Goal: Task Accomplishment & Management: Use online tool/utility

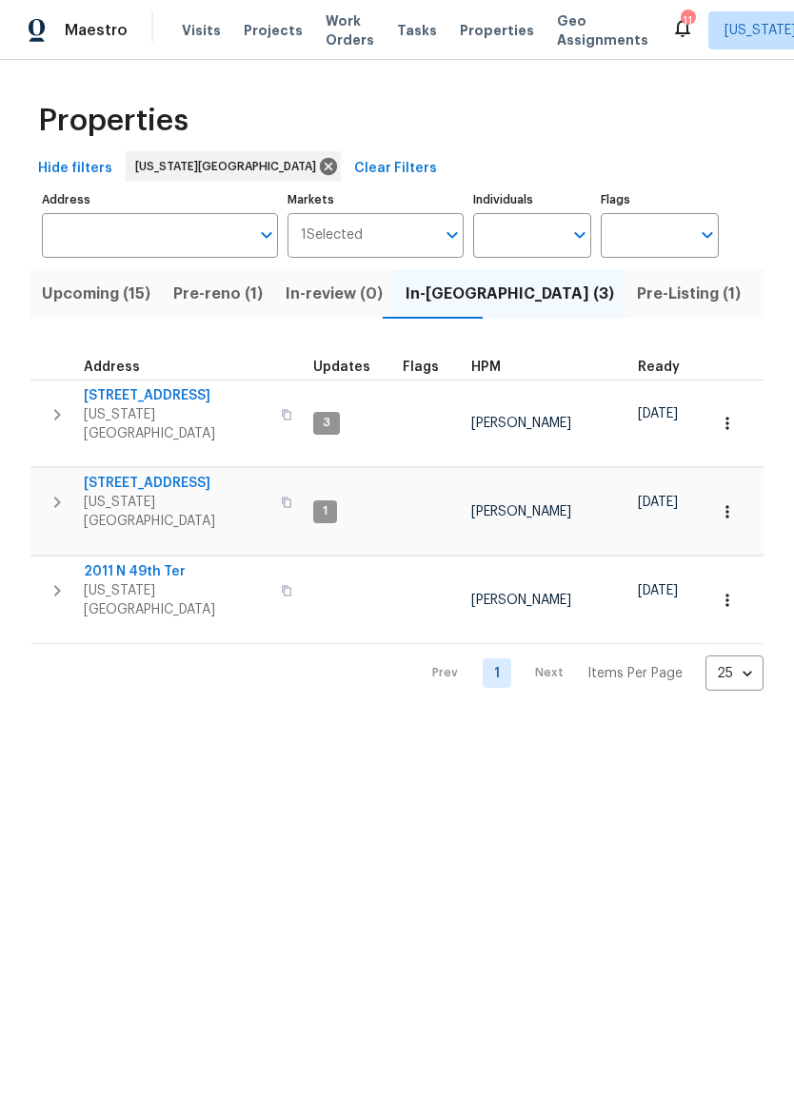
click at [163, 474] on span "[STREET_ADDRESS]" at bounding box center [177, 483] width 186 height 19
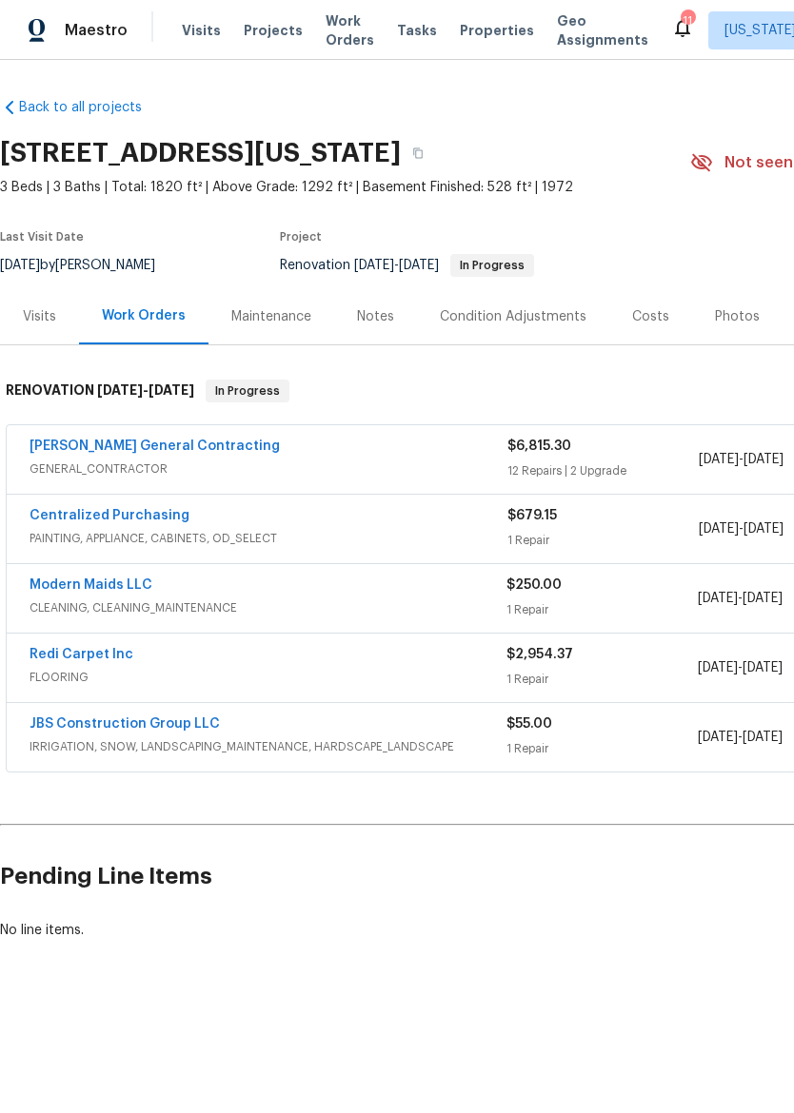
click at [440, 536] on span "PAINTING, APPLIANCE, CABINETS, OD_SELECT" at bounding box center [269, 538] width 478 height 19
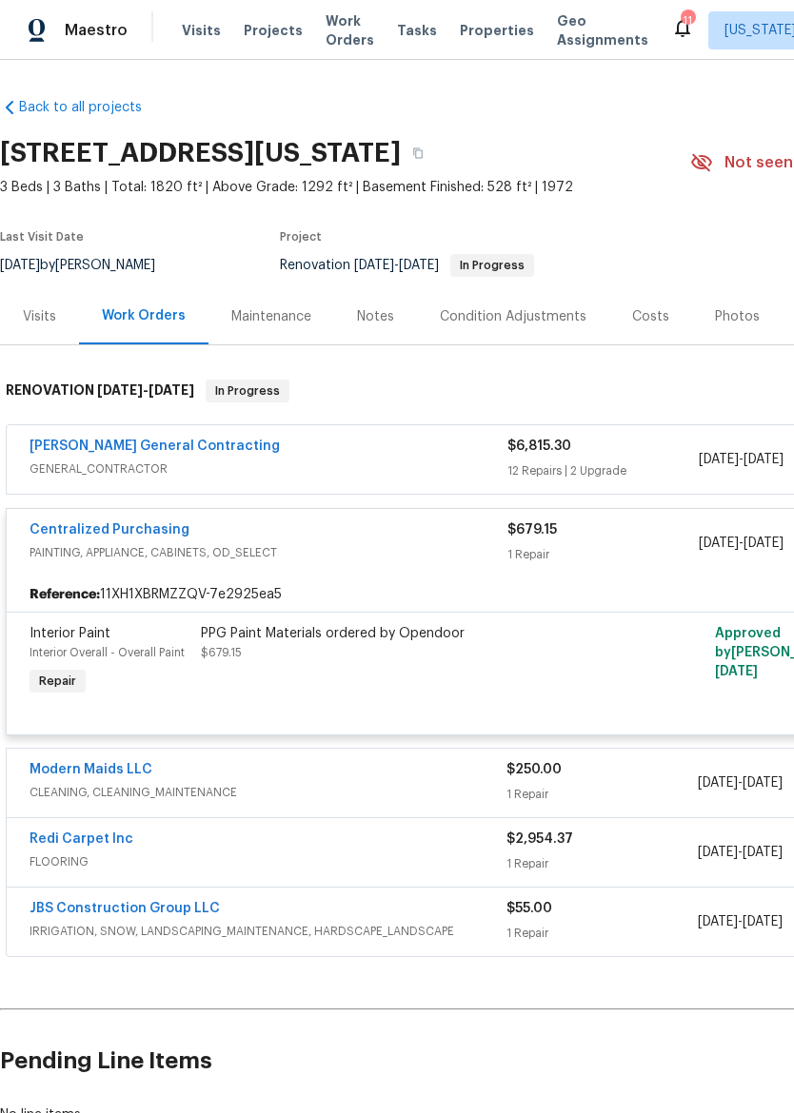
click at [424, 655] on div "PPG Paint Materials ordered by Opendoor $679.15" at bounding box center [409, 643] width 417 height 38
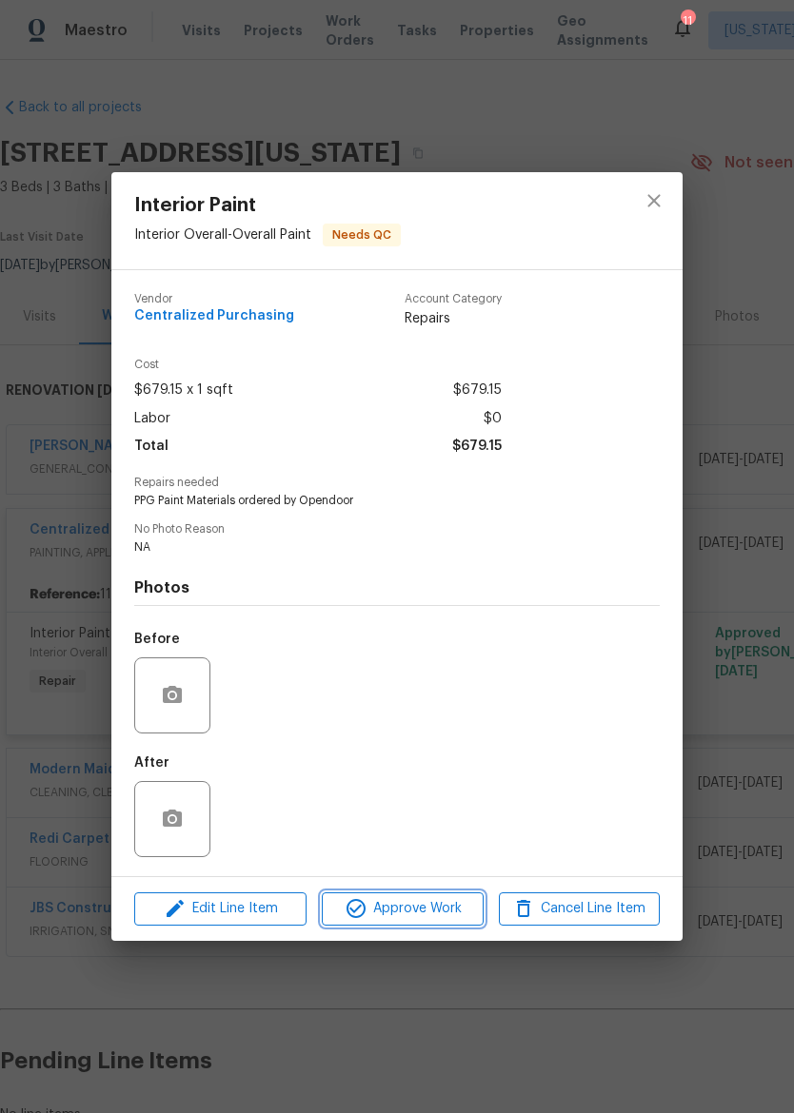
click at [435, 909] on span "Approve Work" at bounding box center [401, 909] width 149 height 24
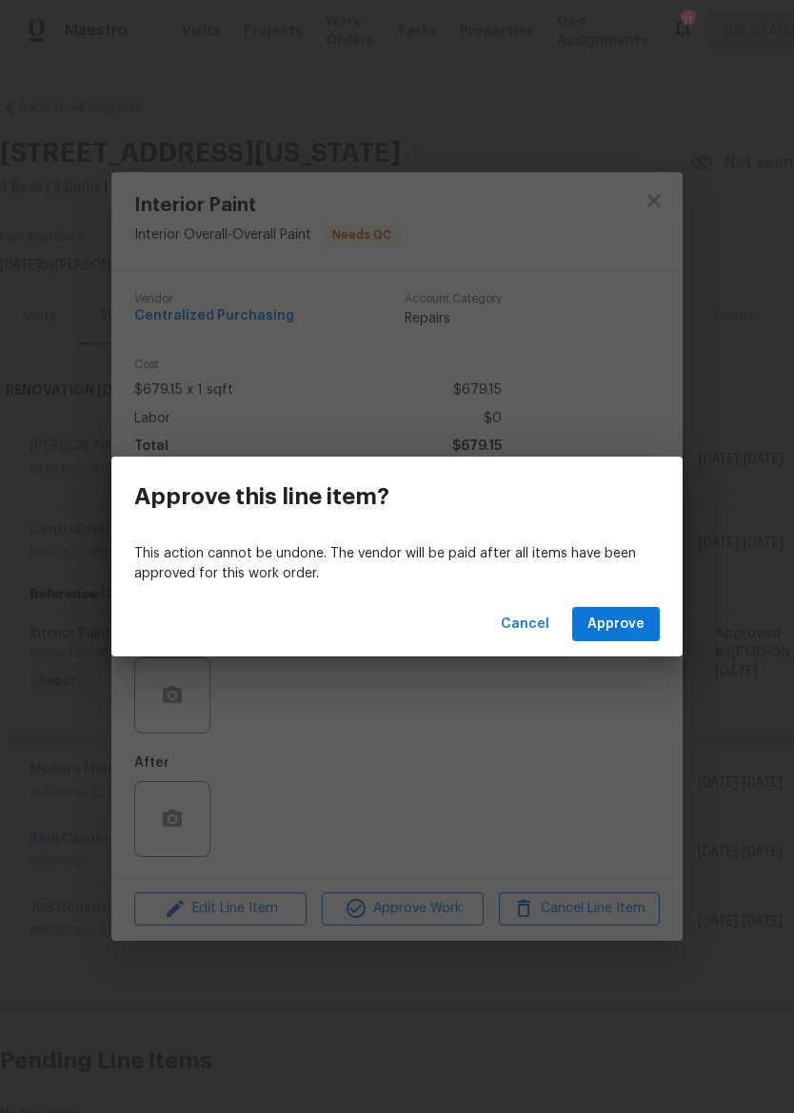
click at [624, 602] on div "Cancel Approve" at bounding box center [396, 625] width 571 height 66
click at [631, 615] on span "Approve" at bounding box center [615, 625] width 57 height 24
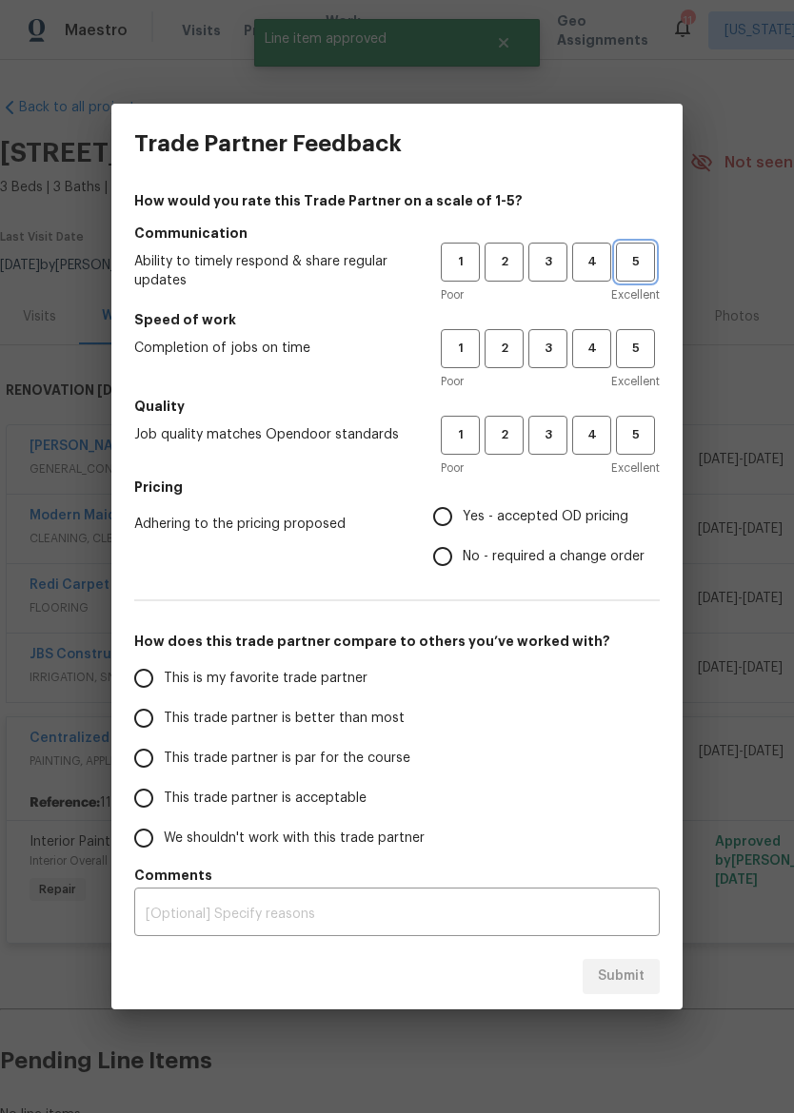
click at [638, 261] on span "5" at bounding box center [635, 262] width 35 height 22
click at [648, 344] on span "5" at bounding box center [635, 349] width 35 height 22
click at [643, 429] on span "5" at bounding box center [635, 435] width 35 height 22
click at [549, 520] on span "Yes - accepted OD pricing" at bounding box center [545, 517] width 166 height 20
click at [462, 520] on input "Yes - accepted OD pricing" at bounding box center [443, 517] width 40 height 40
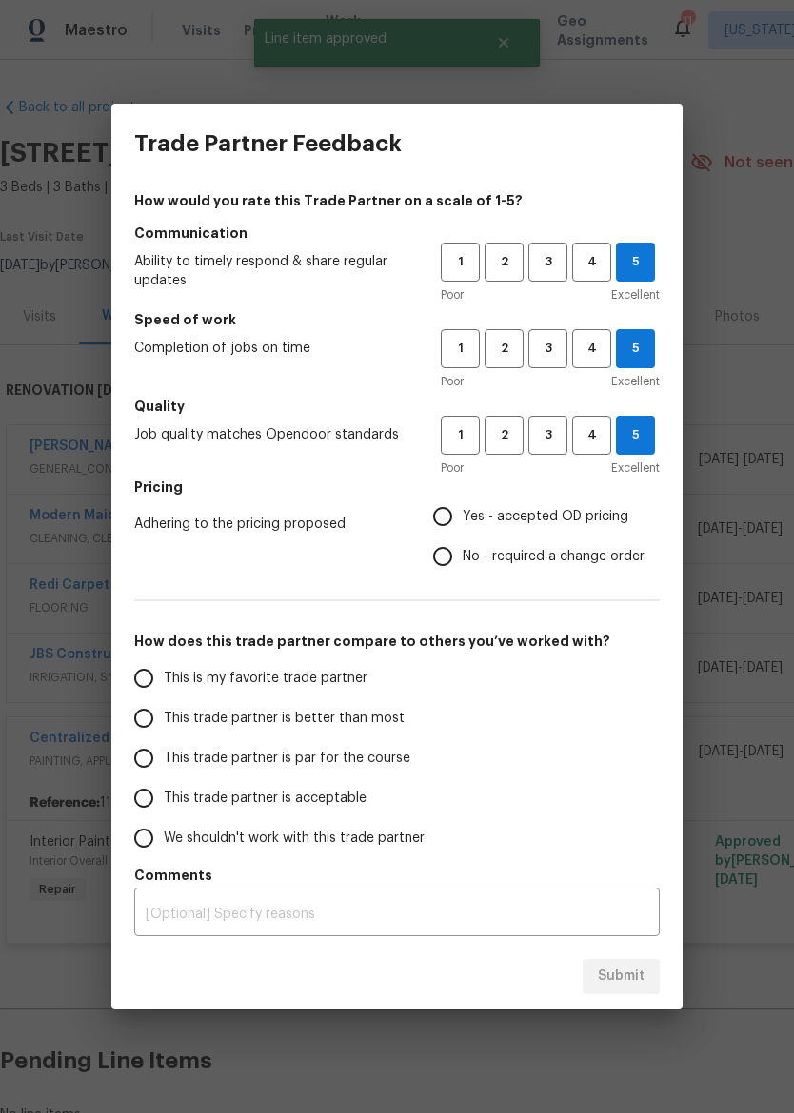
radio input "true"
click at [335, 682] on span "This is my favorite trade partner" at bounding box center [266, 679] width 204 height 20
click at [164, 682] on input "This is my favorite trade partner" at bounding box center [144, 679] width 40 height 40
click at [630, 967] on span "Submit" at bounding box center [621, 977] width 47 height 24
radio input "true"
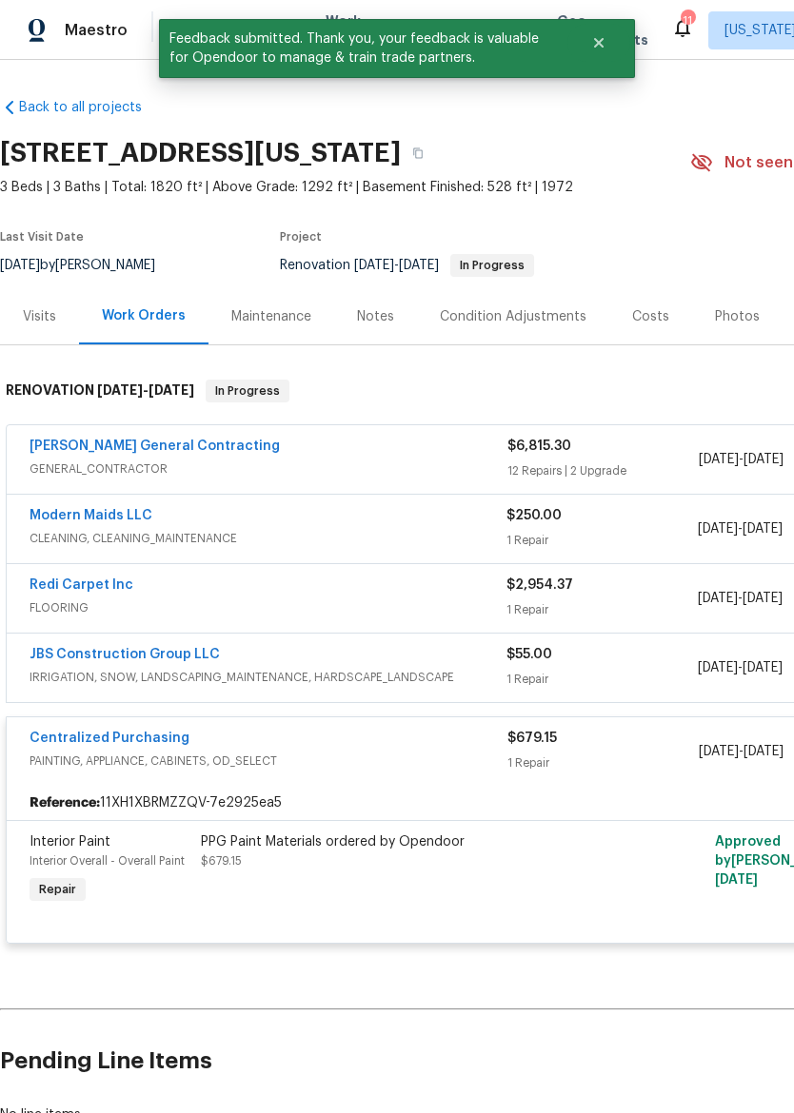
click at [351, 457] on div "[PERSON_NAME] General Contracting" at bounding box center [269, 448] width 478 height 23
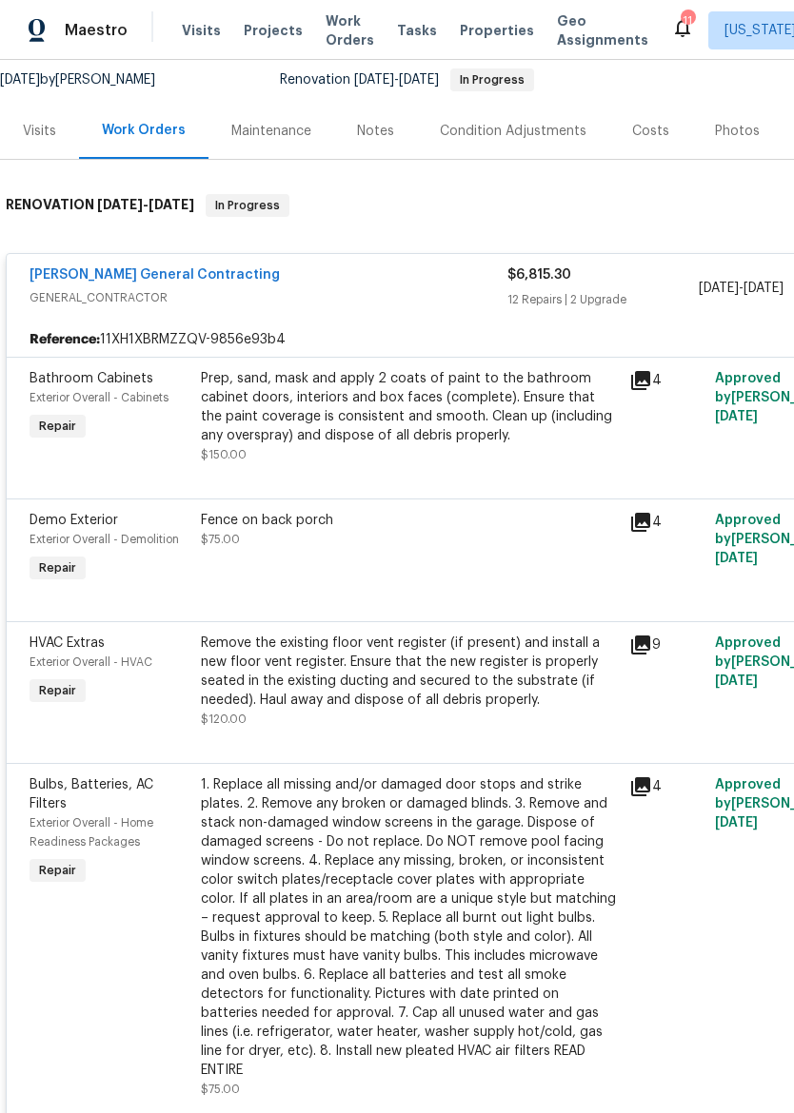
scroll to position [186, 0]
click at [480, 545] on div "Fence on back porch $75.00" at bounding box center [409, 530] width 417 height 38
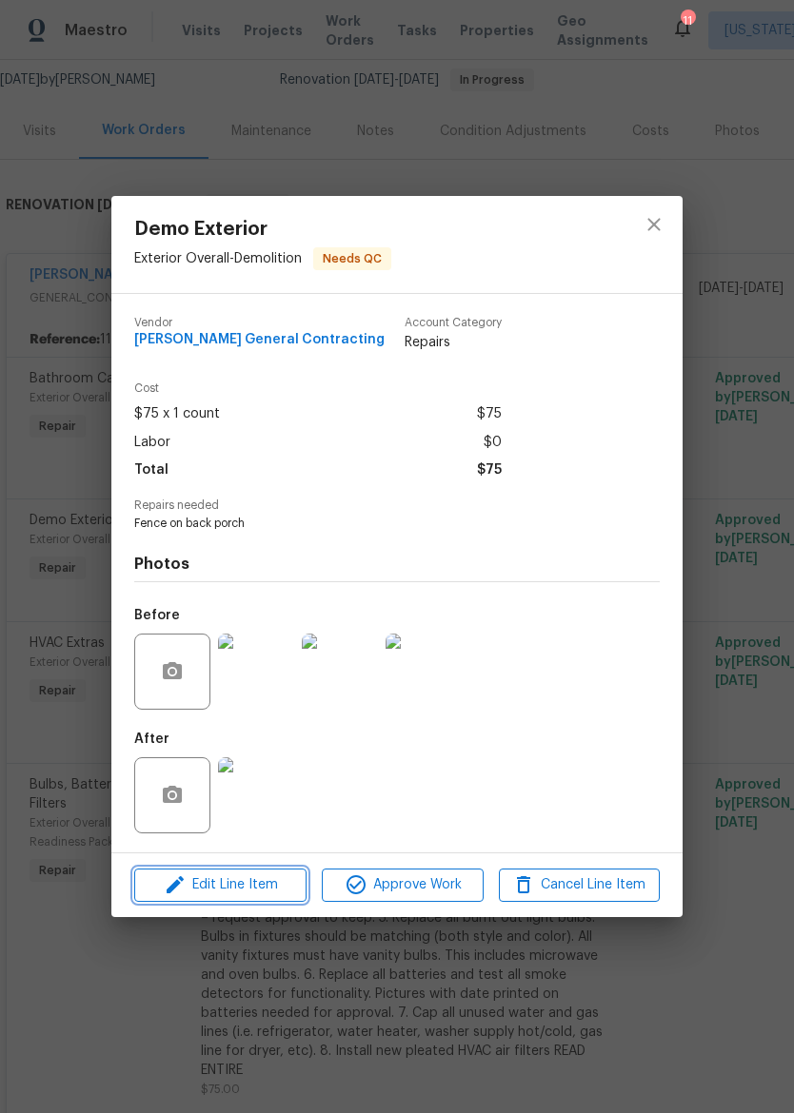
click at [264, 891] on span "Edit Line Item" at bounding box center [220, 886] width 161 height 24
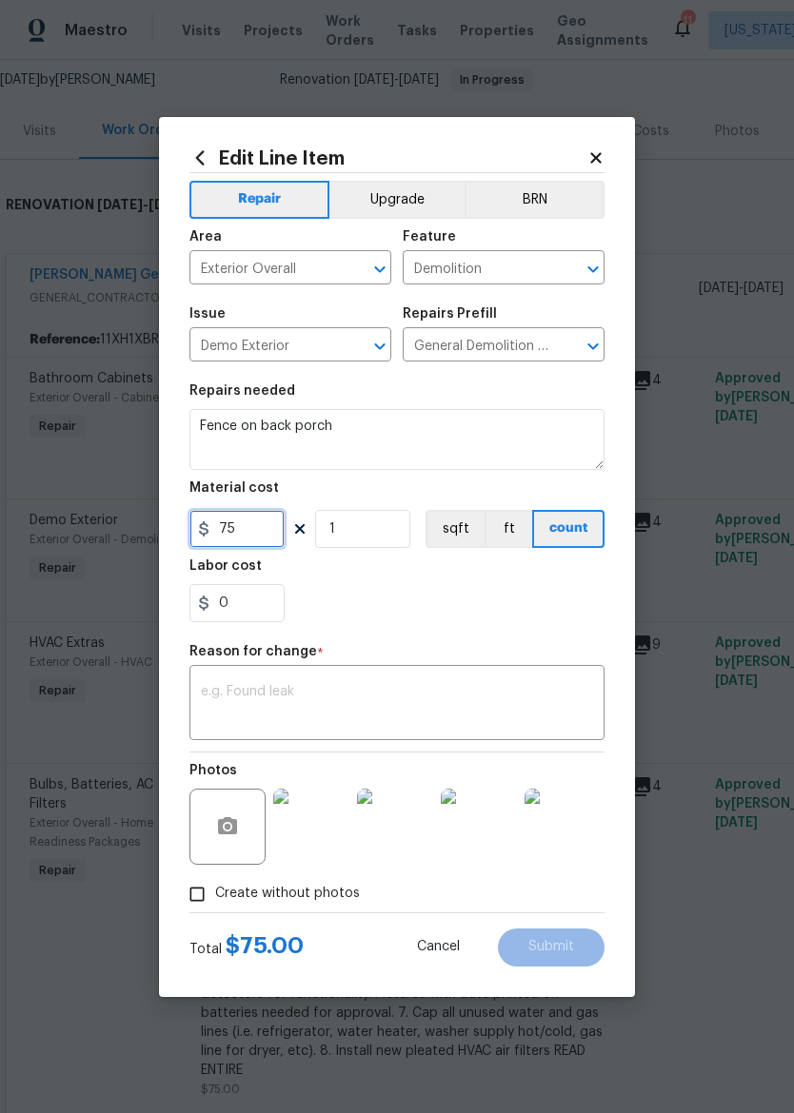
click at [271, 523] on input "75" at bounding box center [236, 529] width 95 height 38
type input "200"
click at [550, 622] on div "0" at bounding box center [396, 603] width 415 height 38
click at [528, 688] on textarea at bounding box center [397, 705] width 392 height 40
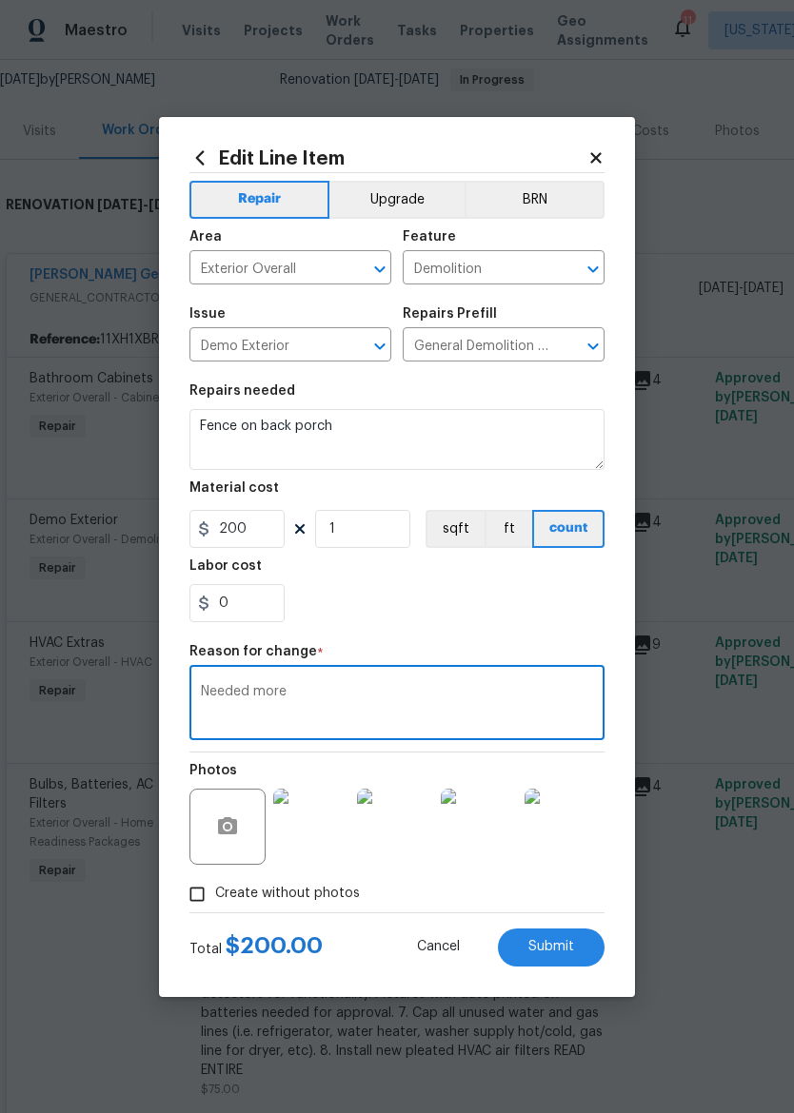
type textarea "Needed more"
click at [528, 603] on div "0" at bounding box center [396, 603] width 415 height 38
click at [567, 947] on span "Submit" at bounding box center [551, 947] width 46 height 14
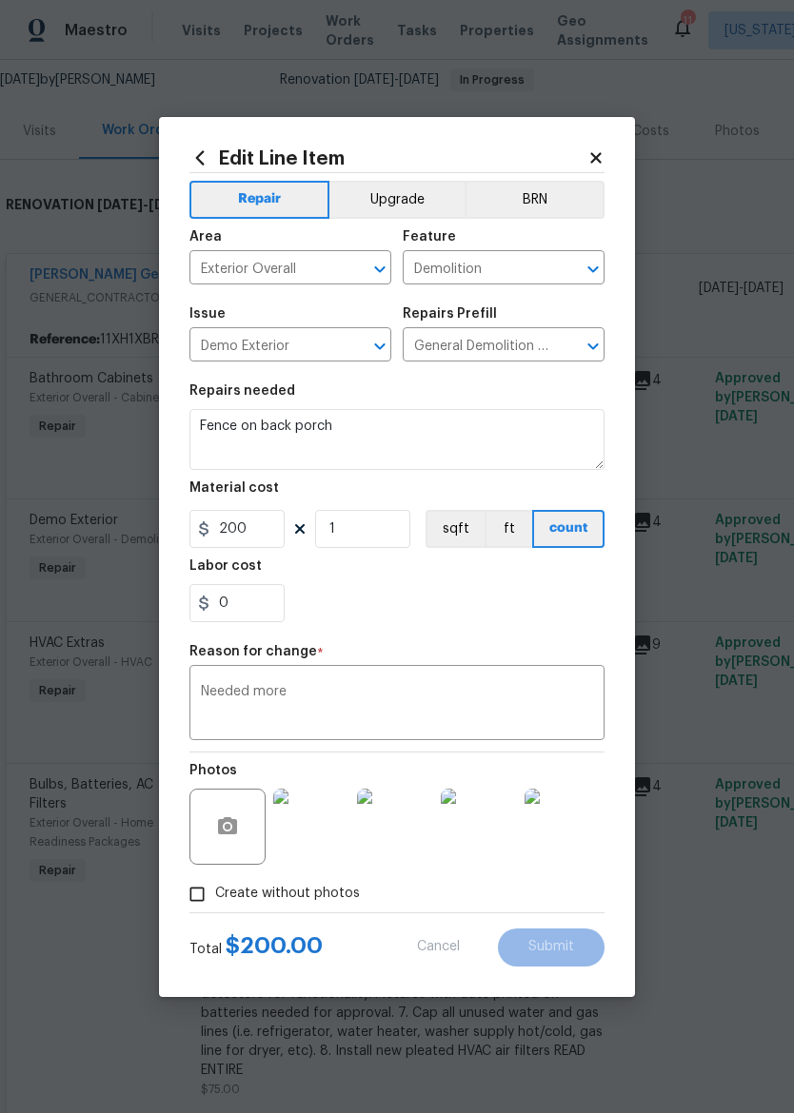
type input "75"
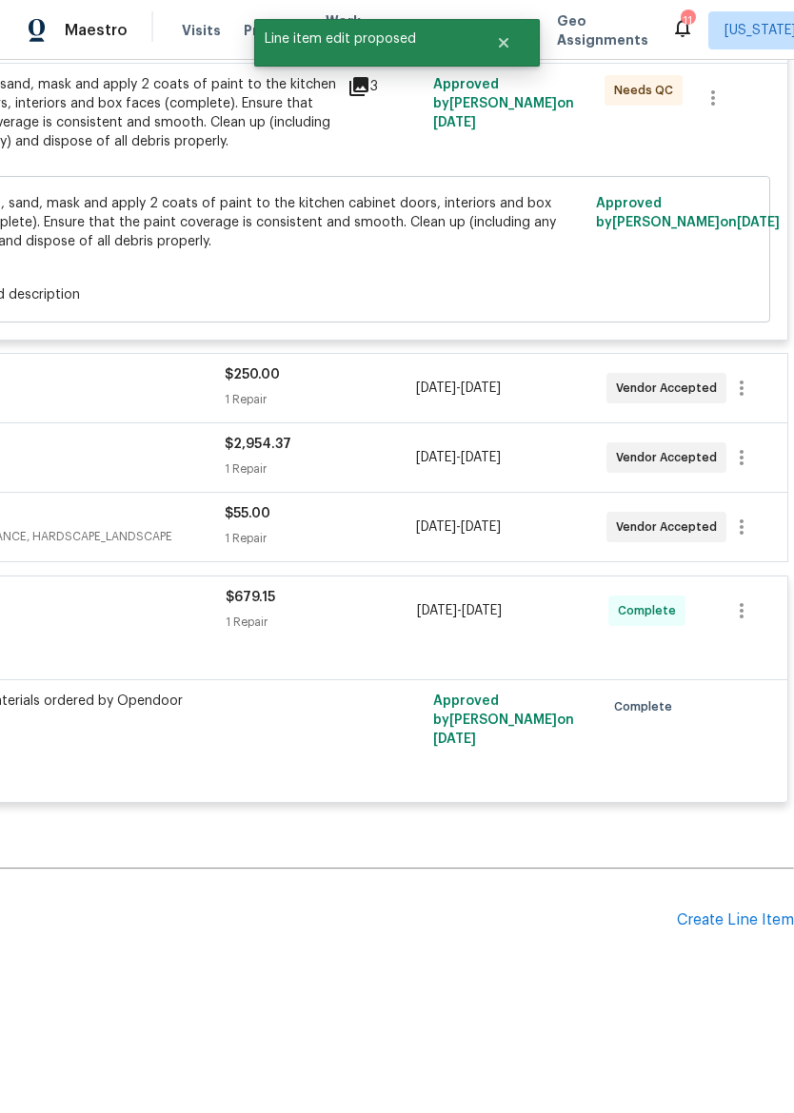
scroll to position [2860, 282]
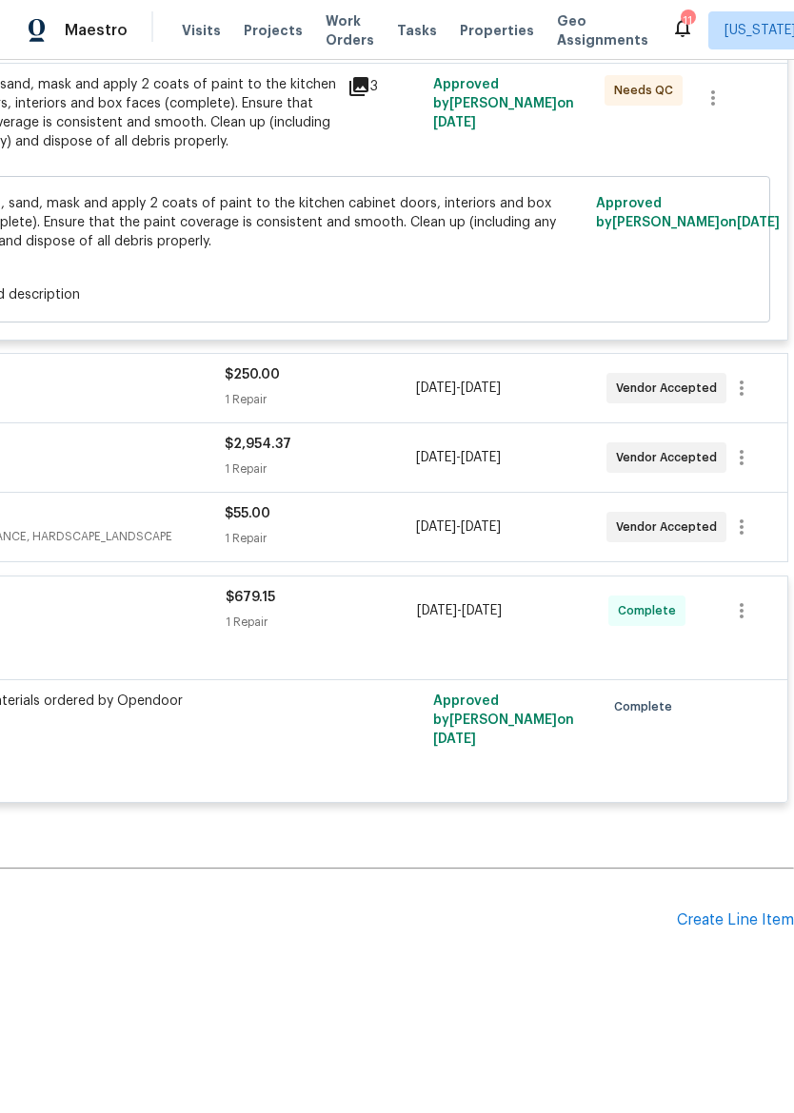
click at [744, 923] on div "Create Line Item" at bounding box center [735, 921] width 117 height 18
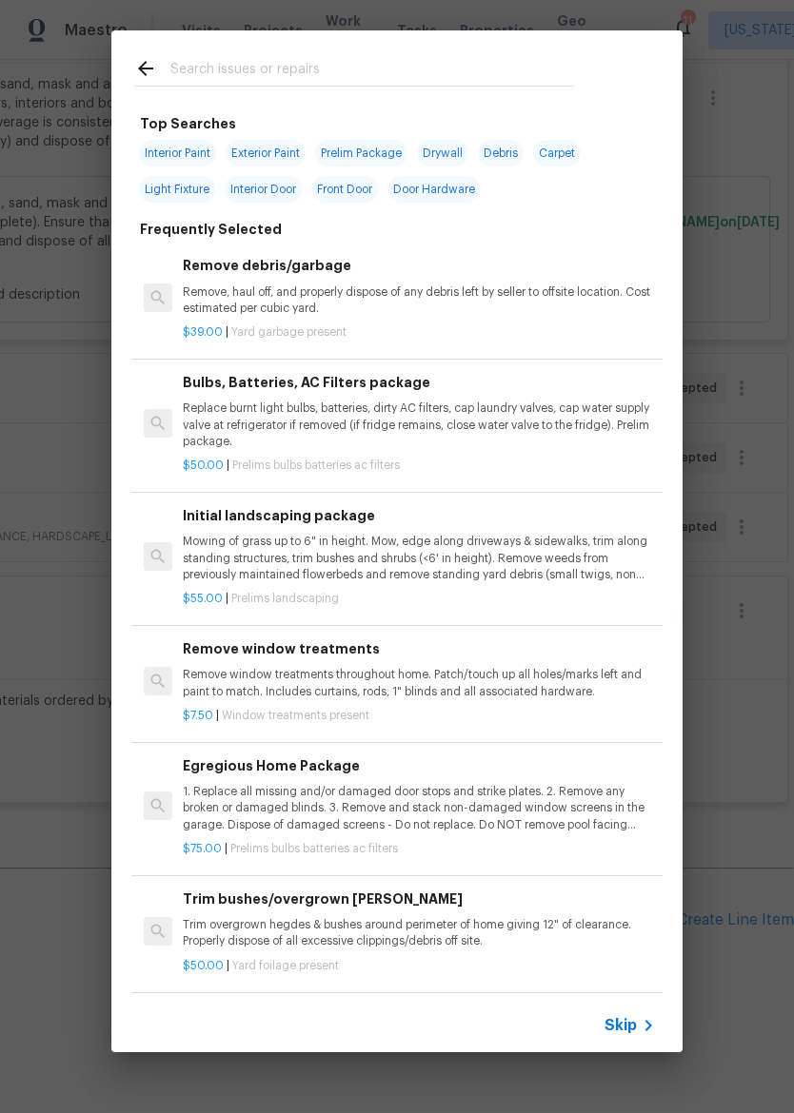
click at [384, 46] on div at bounding box center [353, 67] width 485 height 75
click at [325, 77] on input "text" at bounding box center [371, 71] width 403 height 29
type input "Wind"
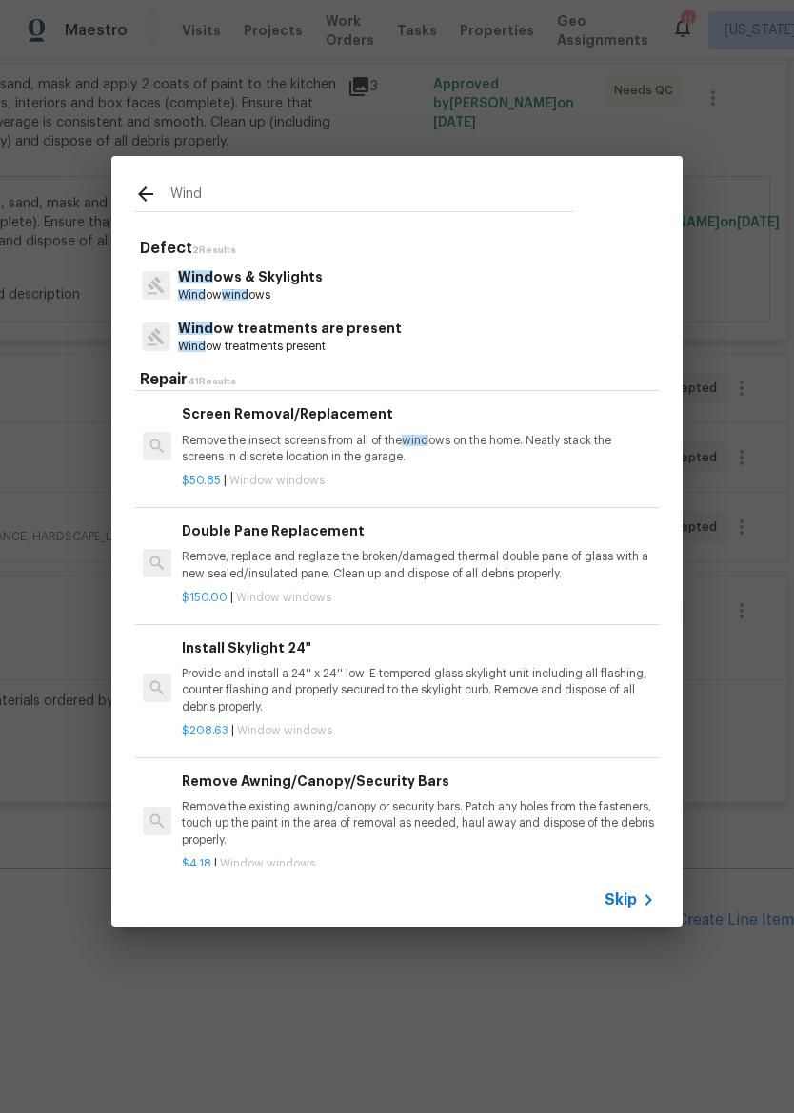
scroll to position [659, 1]
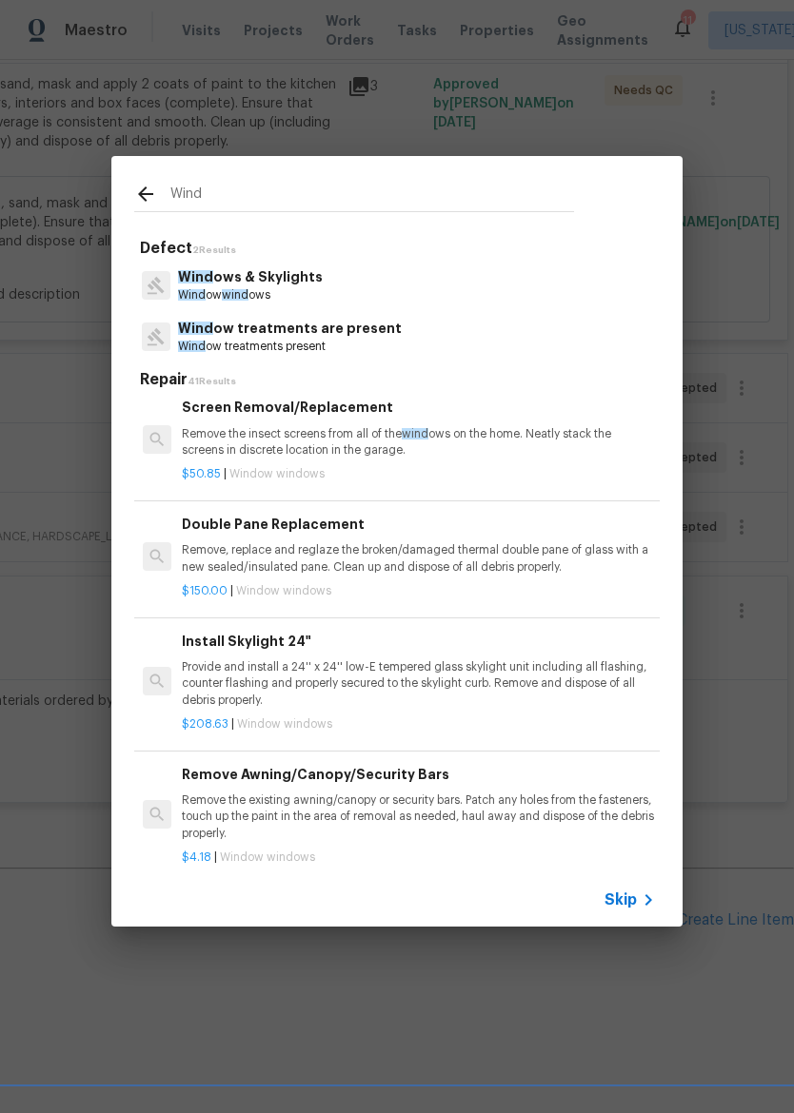
click at [455, 557] on p "Remove, replace and reglaze the broken/damaged thermal double pane of glass wit…" at bounding box center [418, 558] width 472 height 32
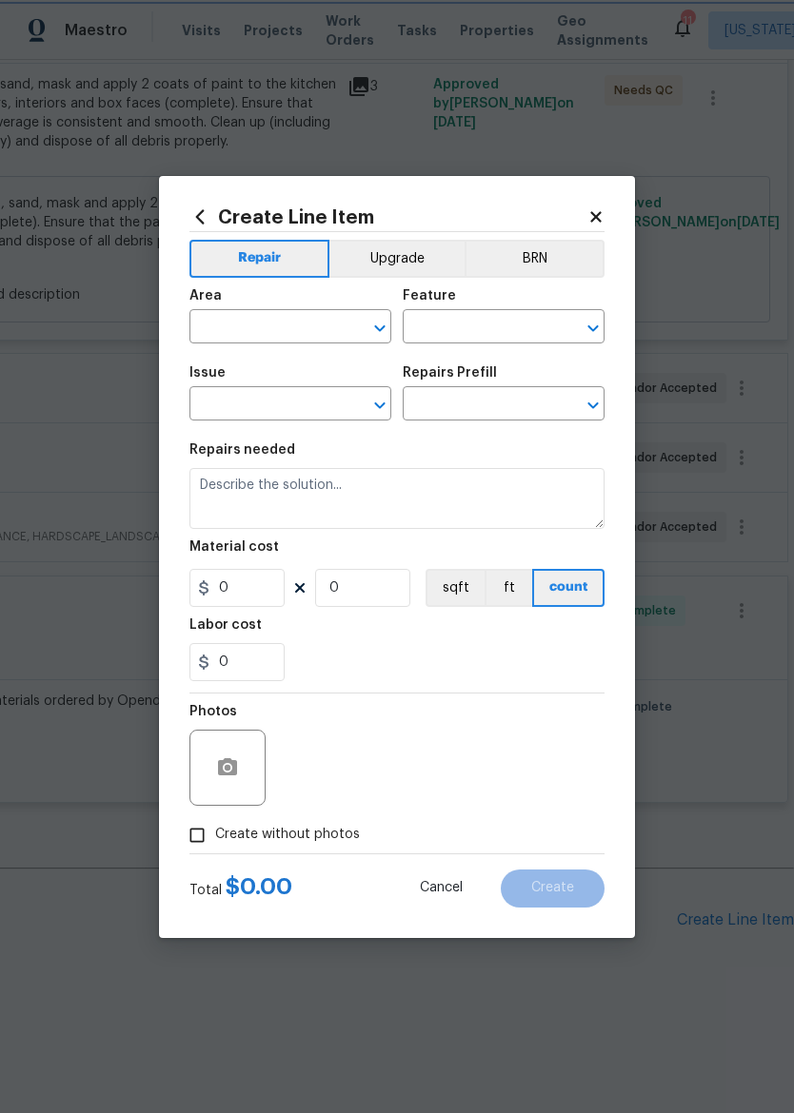
type input "Windows & Skylights"
type input "Double Pane Replacement $150.00"
type textarea "Remove, replace and reglaze the broken/damaged thermal double pane of glass wit…"
type input "150"
type input "1"
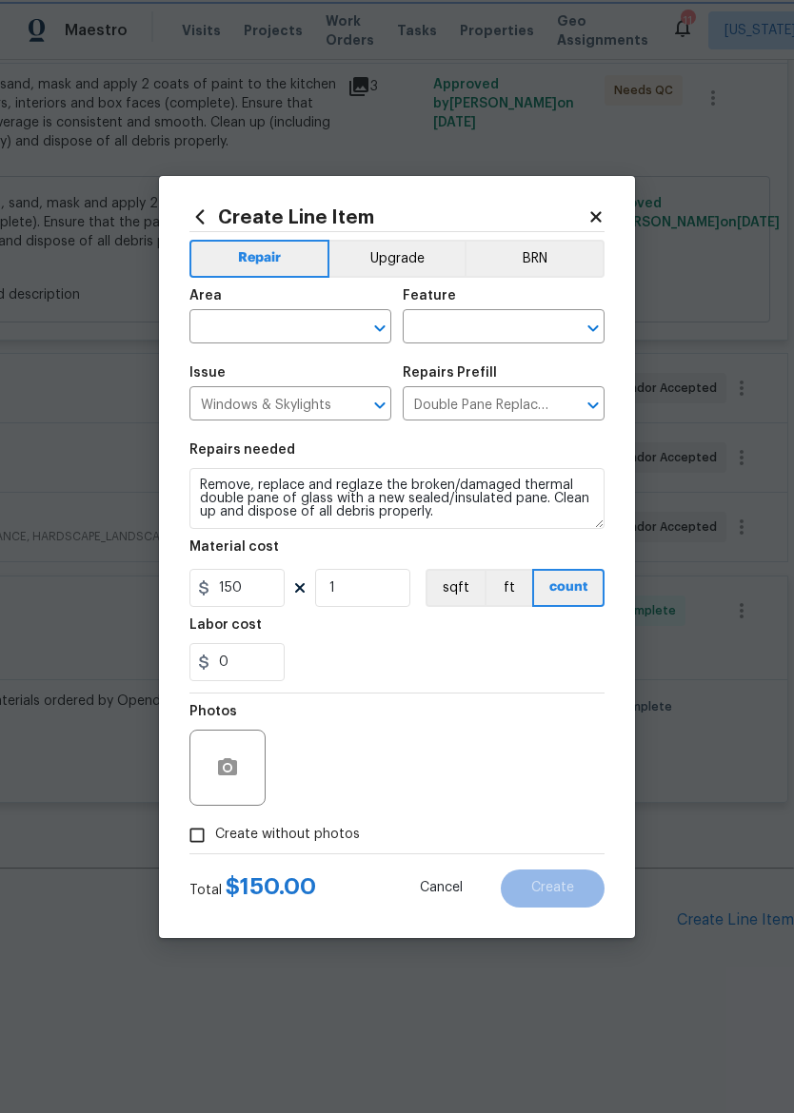
click at [384, 327] on icon "Open" at bounding box center [379, 328] width 23 height 23
click at [303, 397] on li "Main Bedroom" at bounding box center [290, 401] width 202 height 31
type input "Main Bedroom"
click at [495, 325] on input "text" at bounding box center [477, 329] width 148 height 30
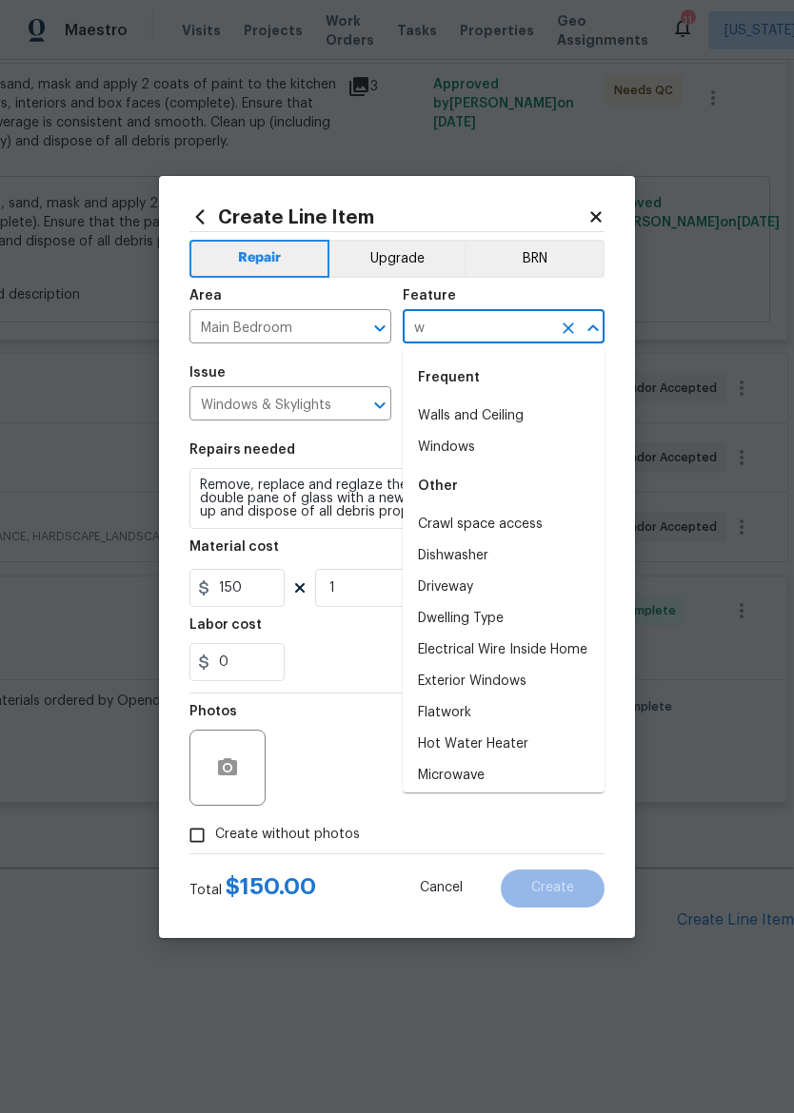
click at [499, 450] on li "Windows" at bounding box center [504, 447] width 202 height 31
type input "Windows"
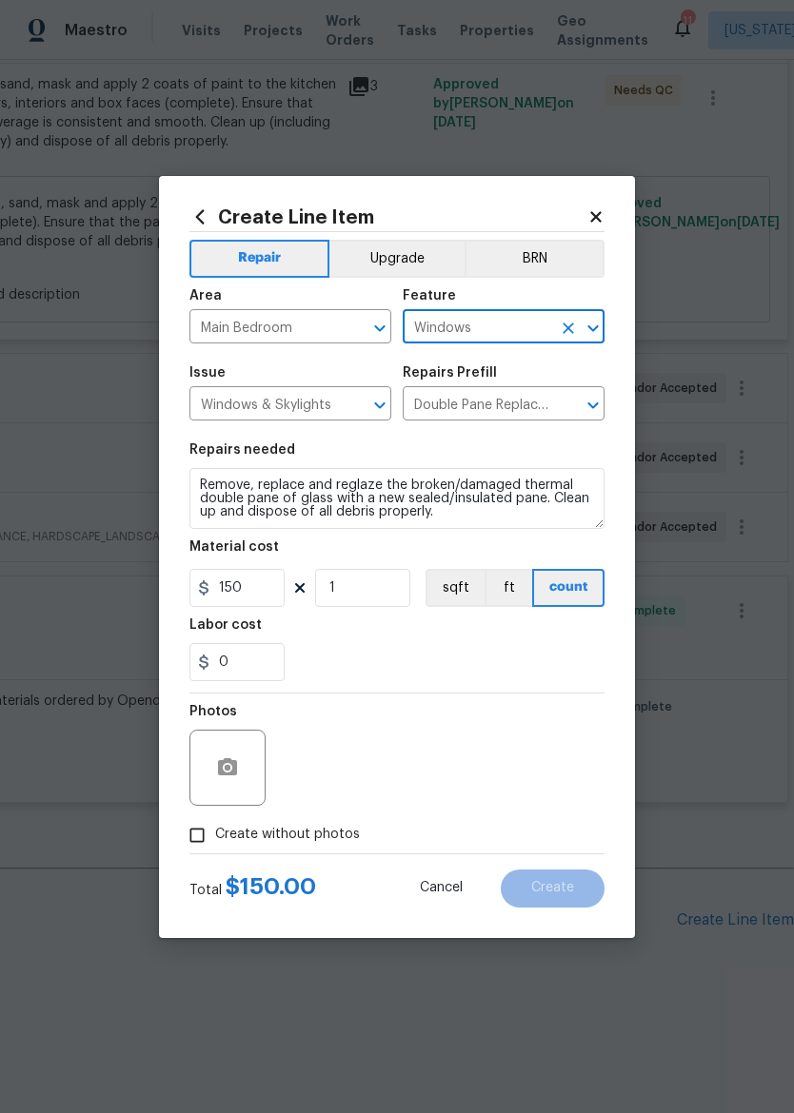
click at [353, 677] on div "0" at bounding box center [396, 662] width 415 height 38
click at [243, 762] on button "button" at bounding box center [228, 768] width 46 height 46
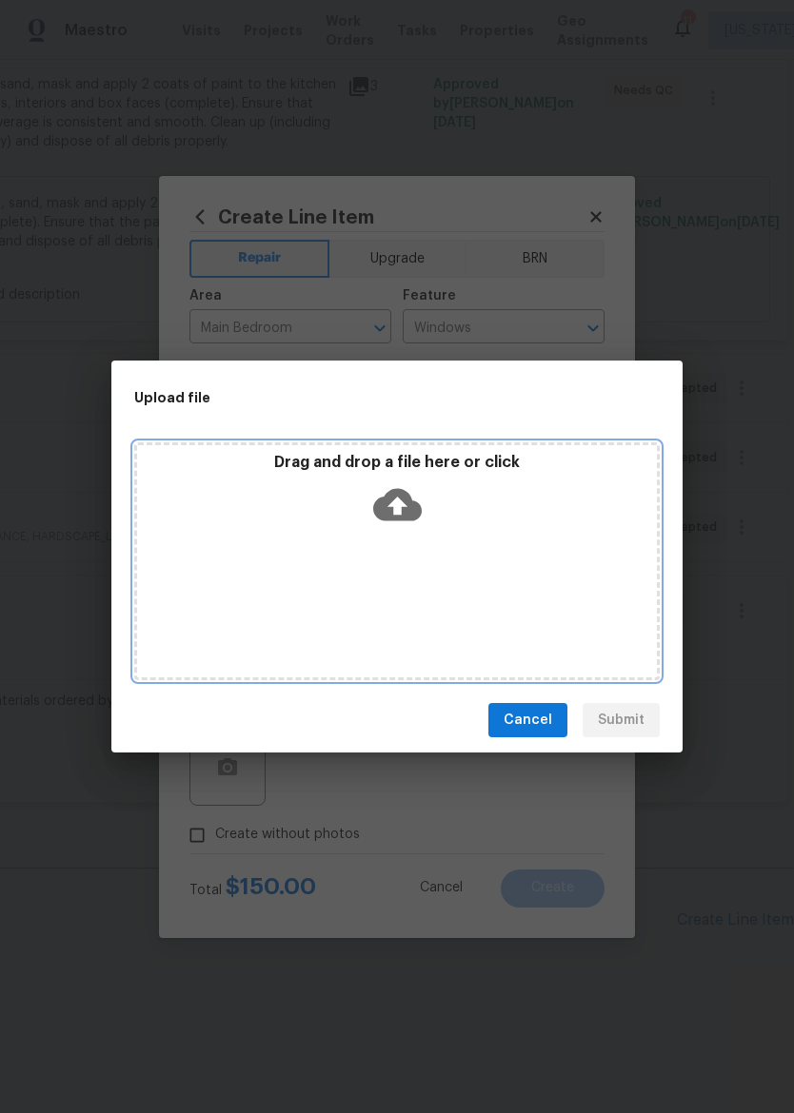
click at [402, 514] on icon at bounding box center [397, 505] width 49 height 32
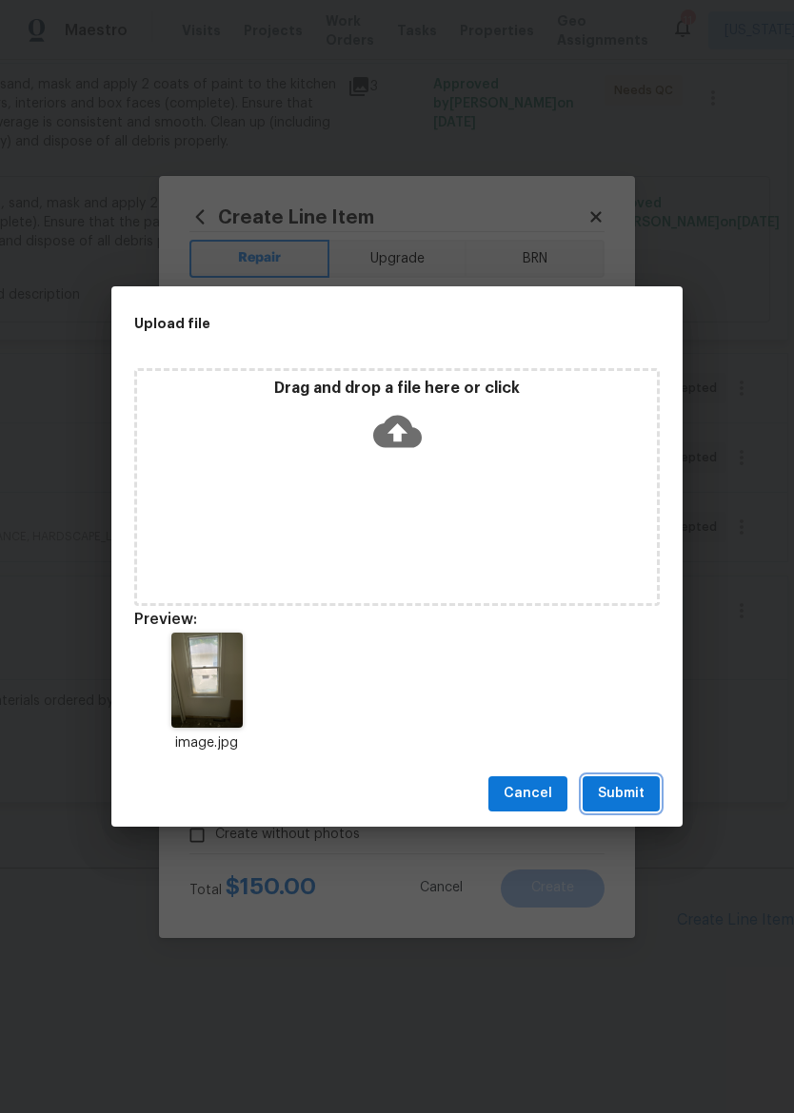
click at [628, 796] on span "Submit" at bounding box center [621, 794] width 47 height 24
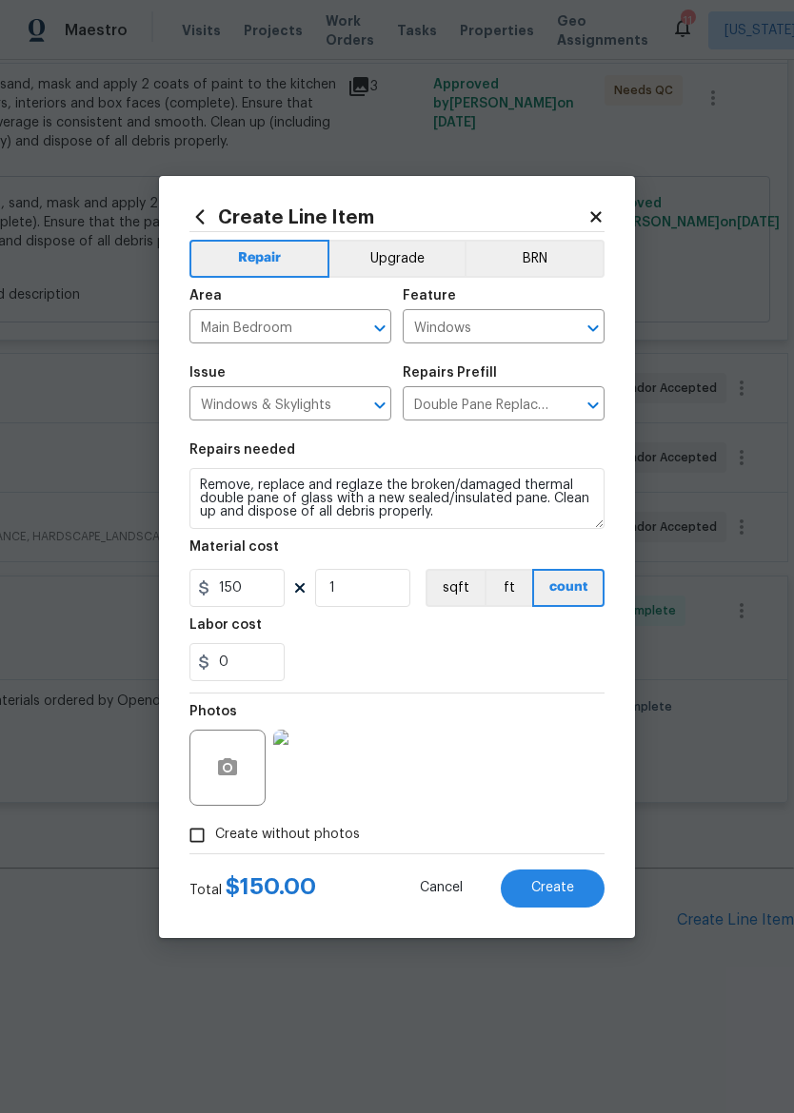
click at [551, 878] on button "Create" at bounding box center [553, 889] width 104 height 38
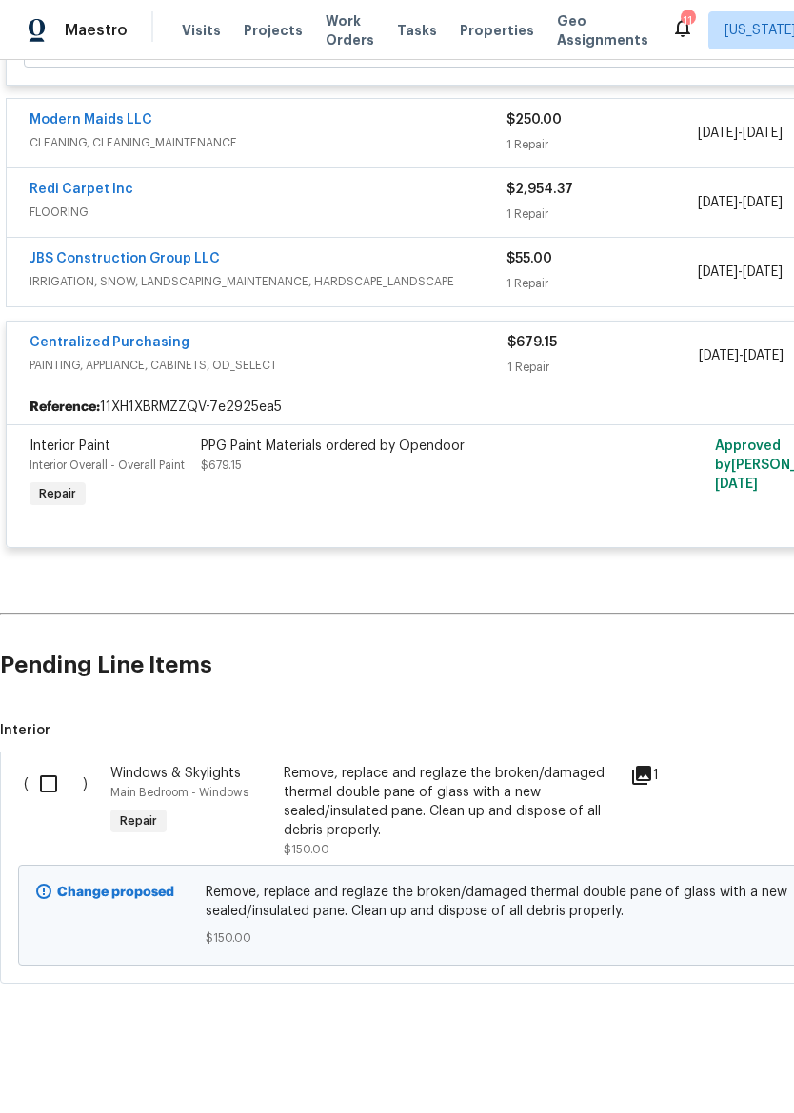
scroll to position [3116, 0]
click at [54, 769] on input "checkbox" at bounding box center [56, 784] width 54 height 40
checkbox input "true"
click at [714, 1070] on span "Create Work Order" at bounding box center [684, 1066] width 127 height 24
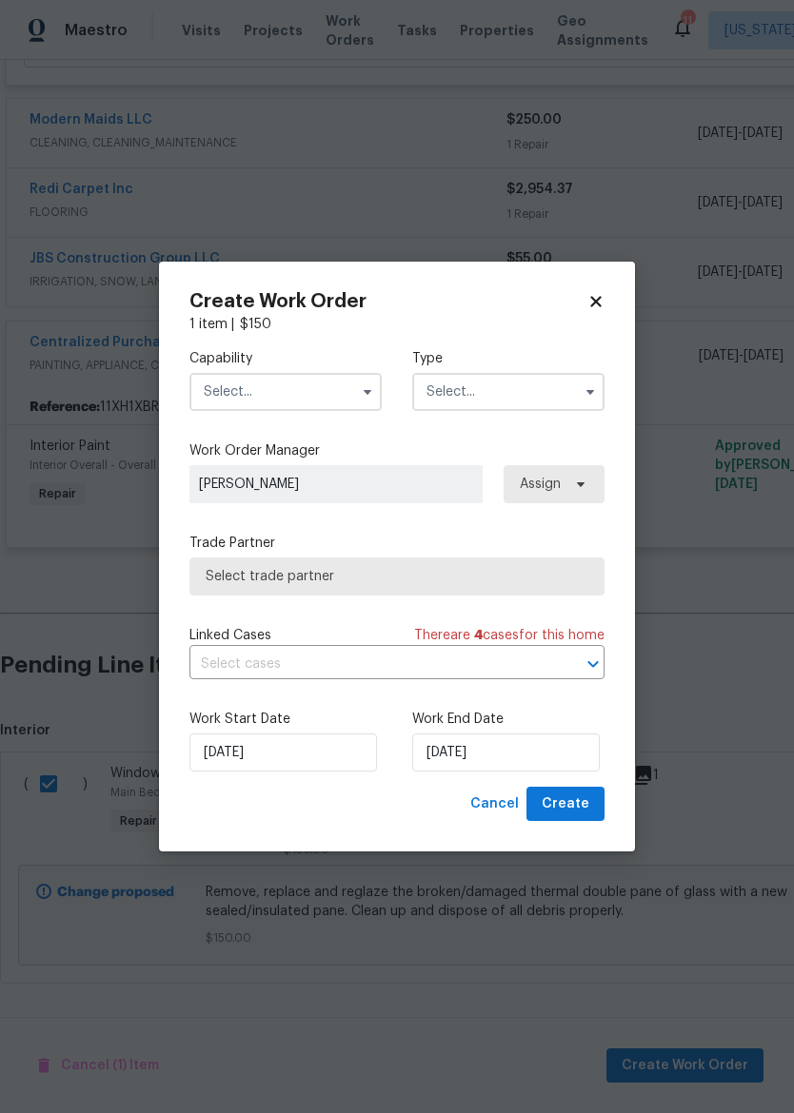
click at [293, 387] on input "text" at bounding box center [285, 392] width 192 height 38
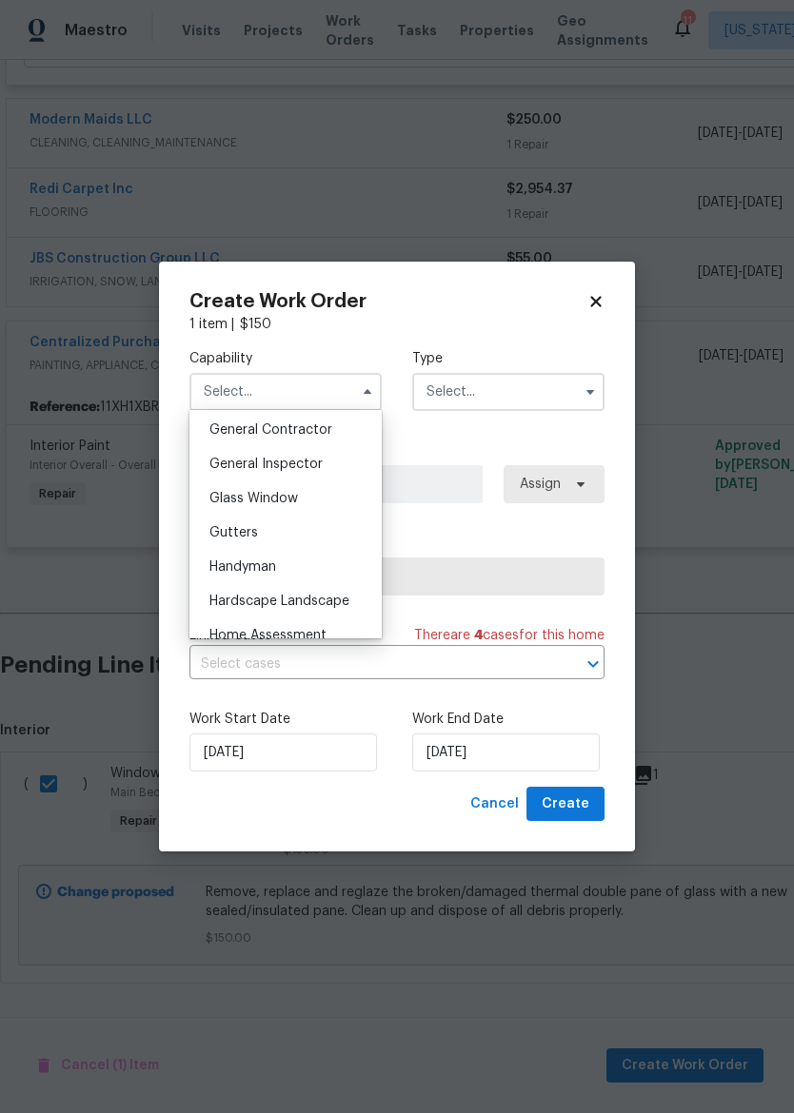
scroll to position [913, 0]
click at [327, 464] on div "General Inspector" at bounding box center [285, 463] width 183 height 34
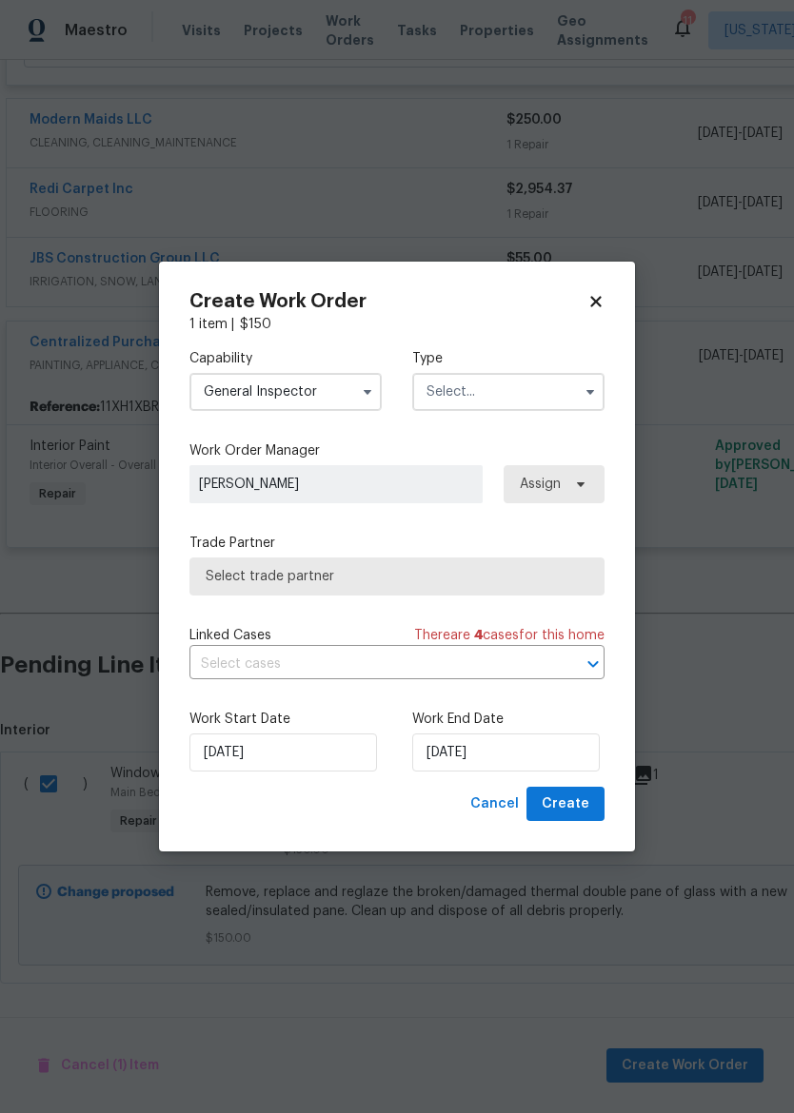
click at [315, 390] on input "General Inspector" at bounding box center [285, 392] width 192 height 38
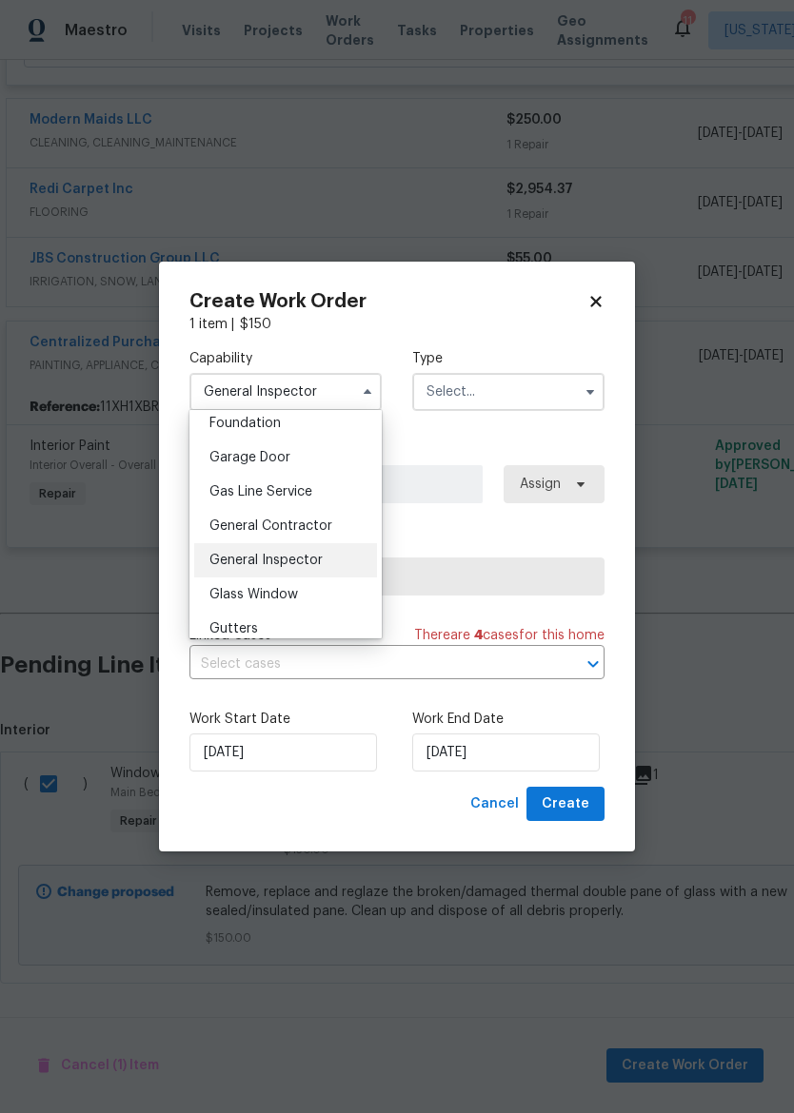
scroll to position [817, 0]
click at [330, 529] on div "General Contractor" at bounding box center [285, 524] width 183 height 34
type input "General Contractor"
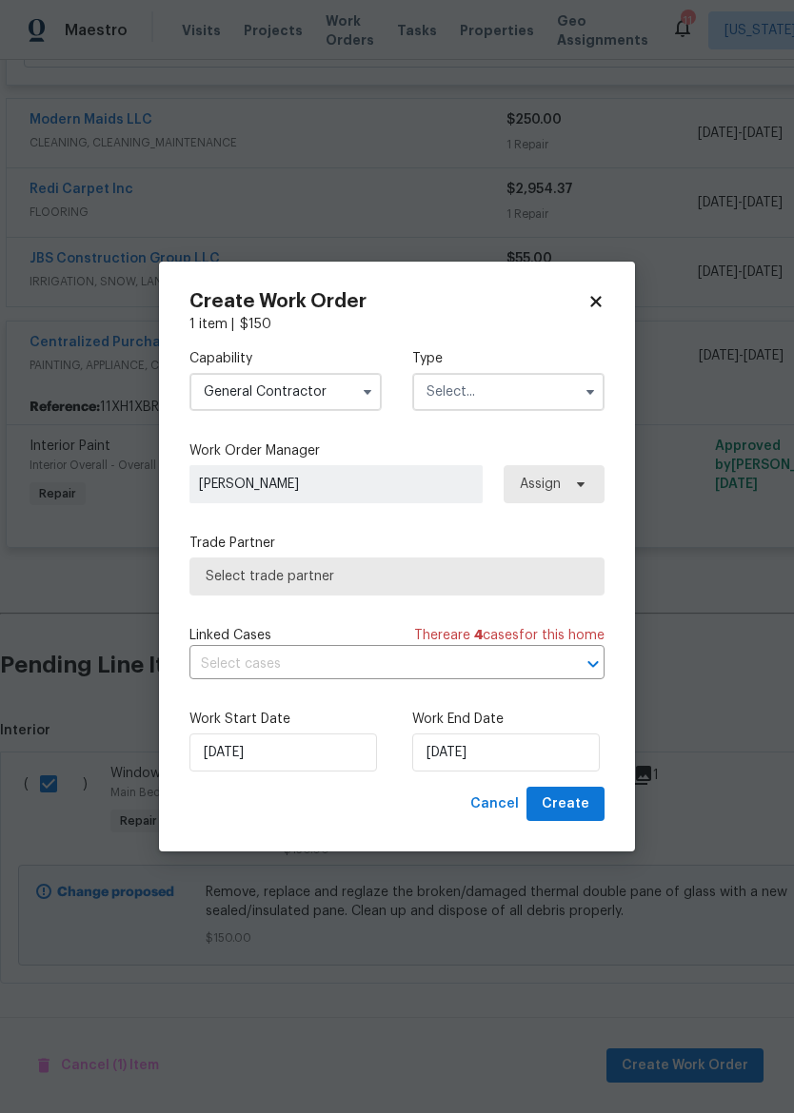
click at [524, 390] on input "text" at bounding box center [508, 392] width 192 height 38
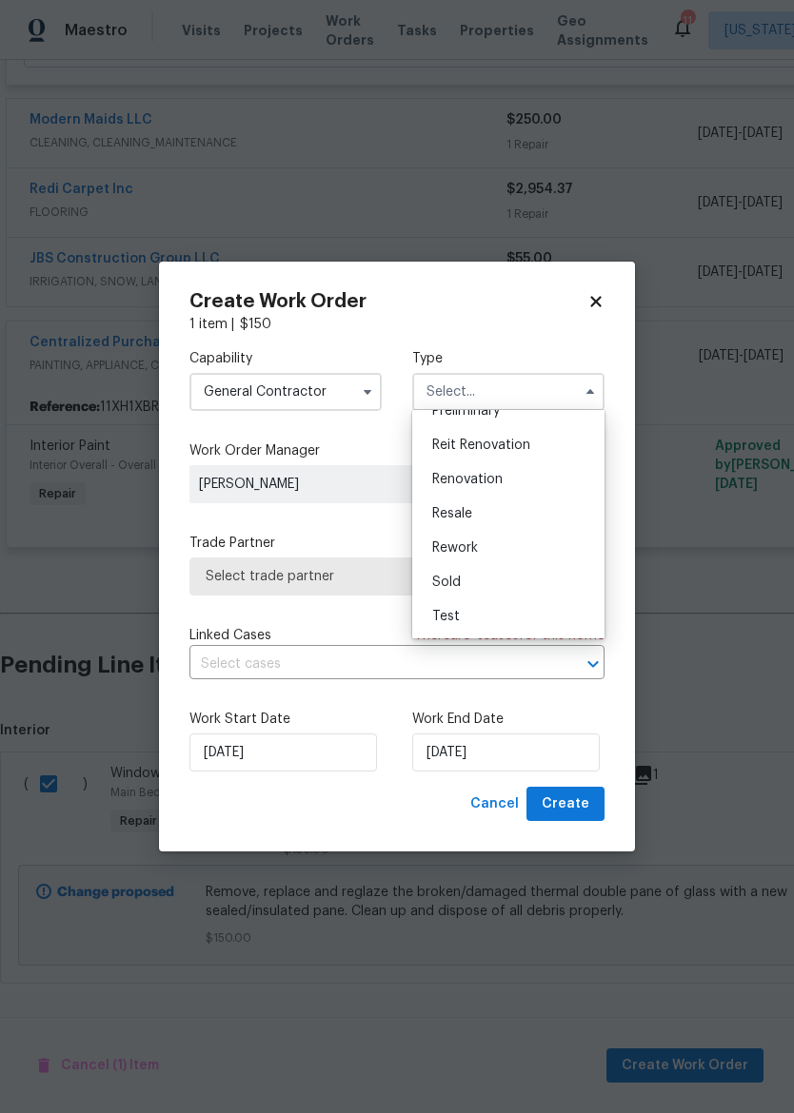
scroll to position [432, 0]
click at [537, 478] on div "Renovation" at bounding box center [508, 479] width 183 height 34
type input "Renovation"
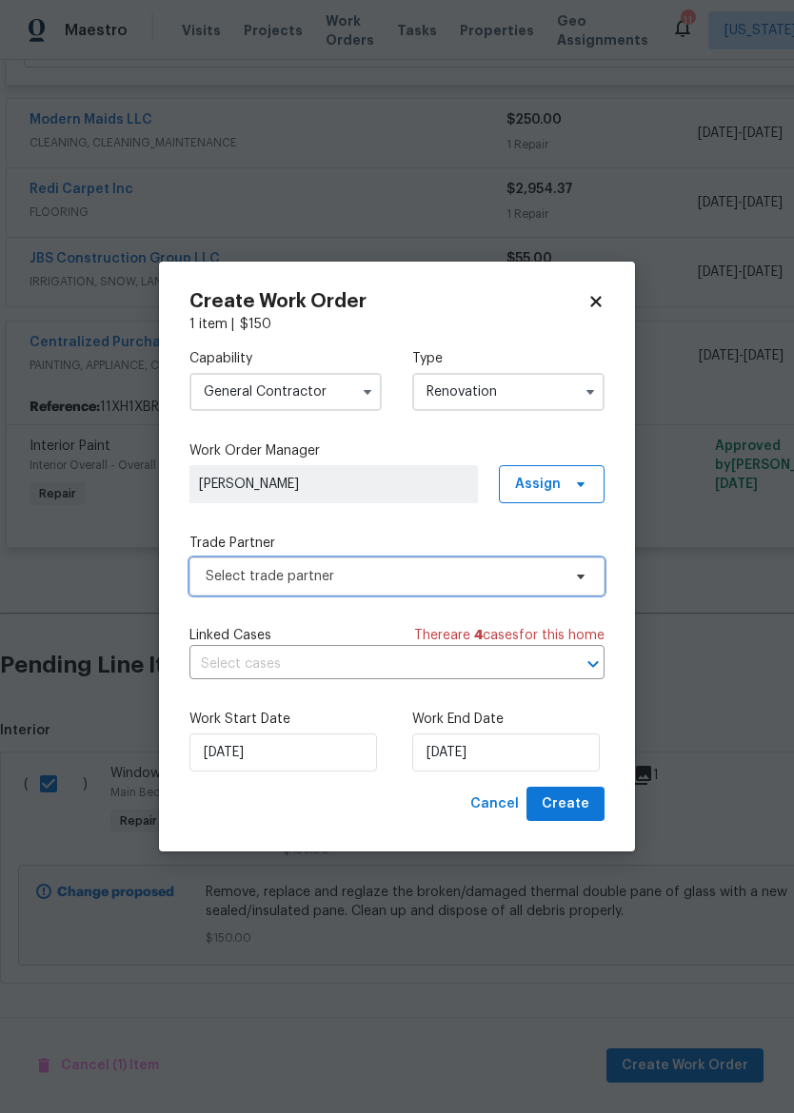
click at [443, 581] on span "Select trade partner" at bounding box center [383, 576] width 355 height 19
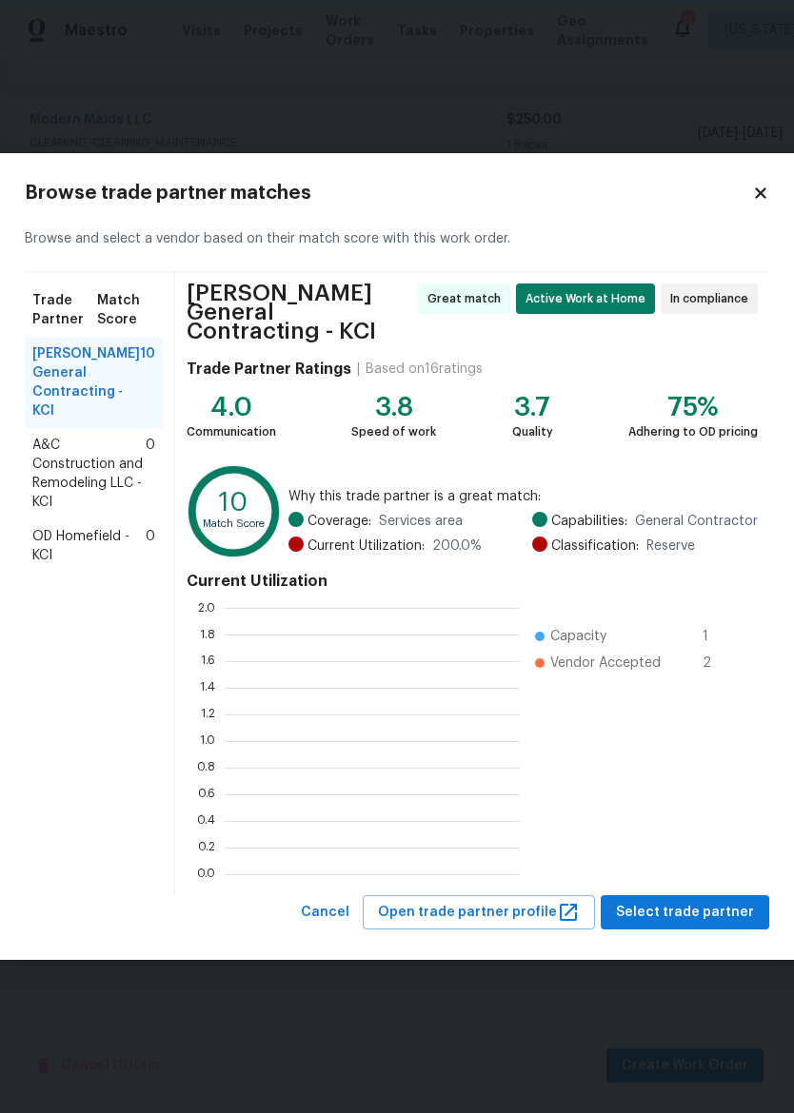
scroll to position [2, 2]
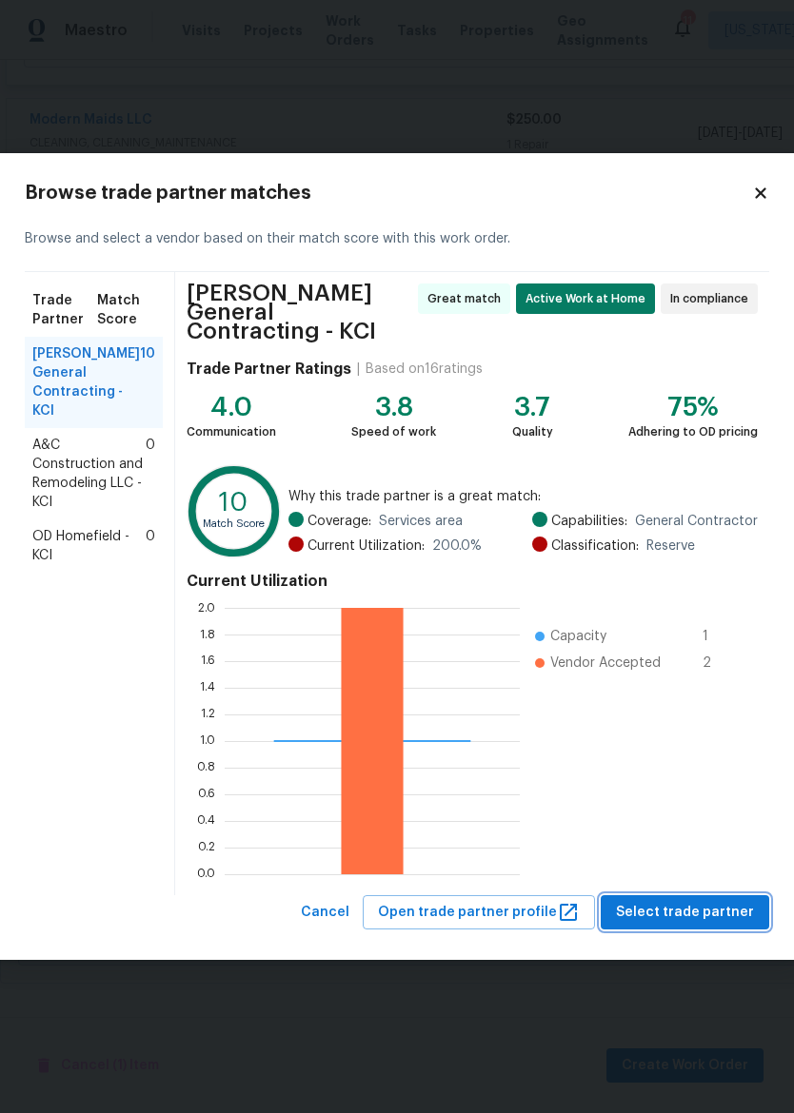
click at [727, 901] on span "Select trade partner" at bounding box center [685, 913] width 138 height 24
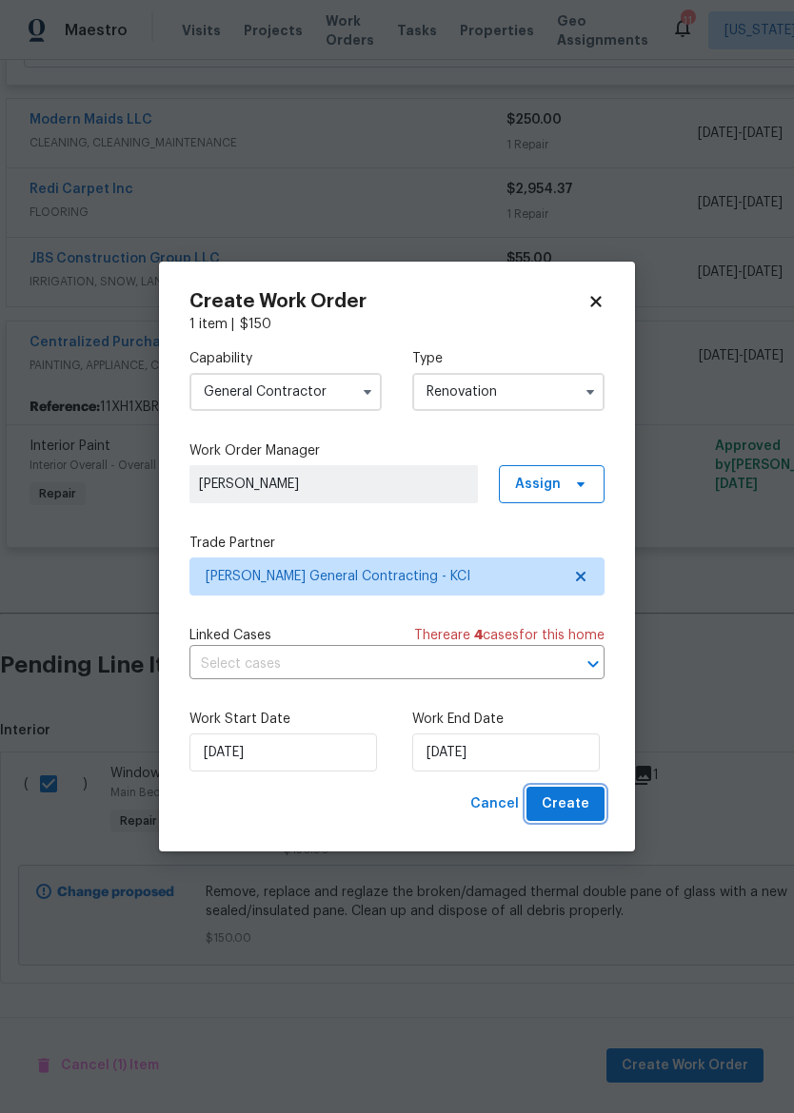
click at [564, 797] on span "Create" at bounding box center [565, 805] width 48 height 24
checkbox input "false"
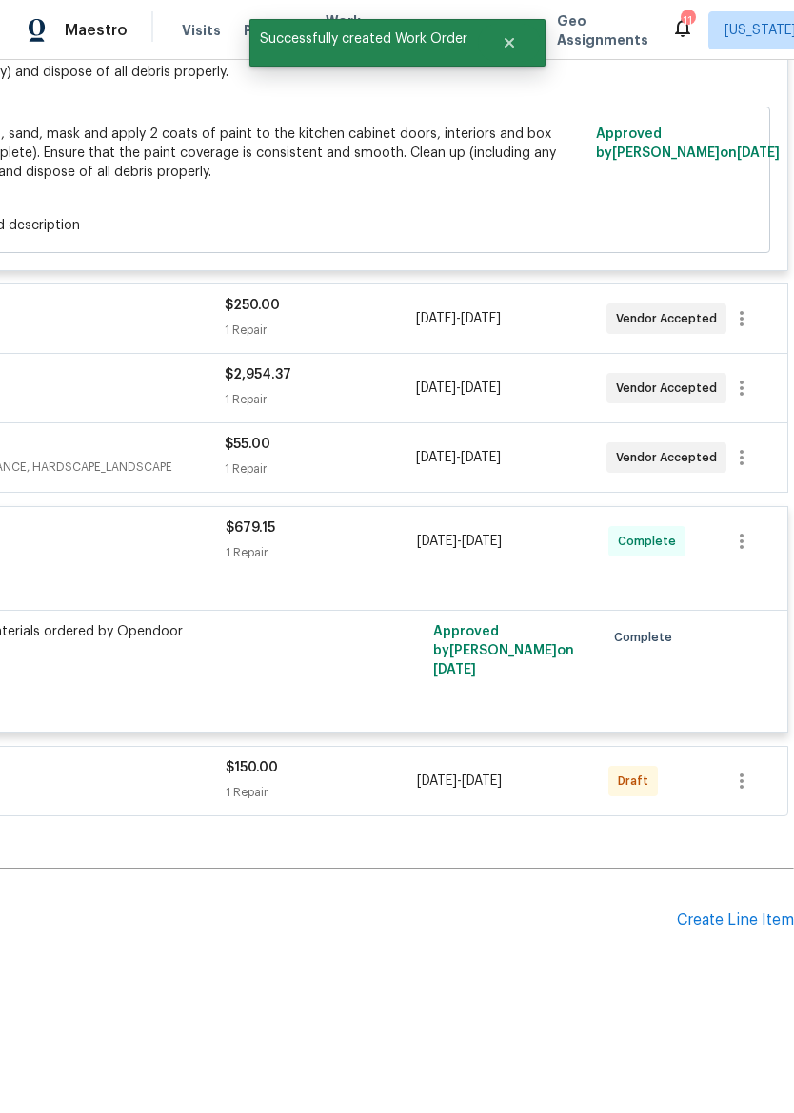
scroll to position [2929, 282]
click at [743, 775] on icon "button" at bounding box center [741, 781] width 23 height 23
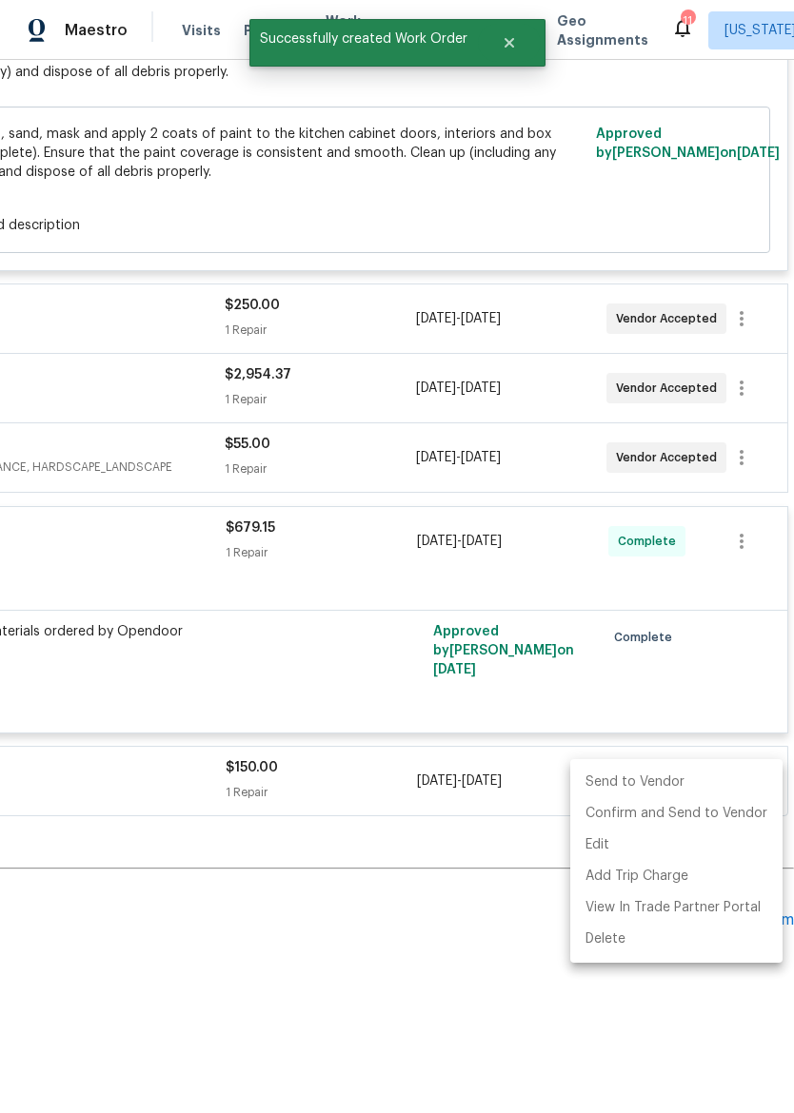
click at [686, 777] on li "Send to Vendor" at bounding box center [676, 782] width 212 height 31
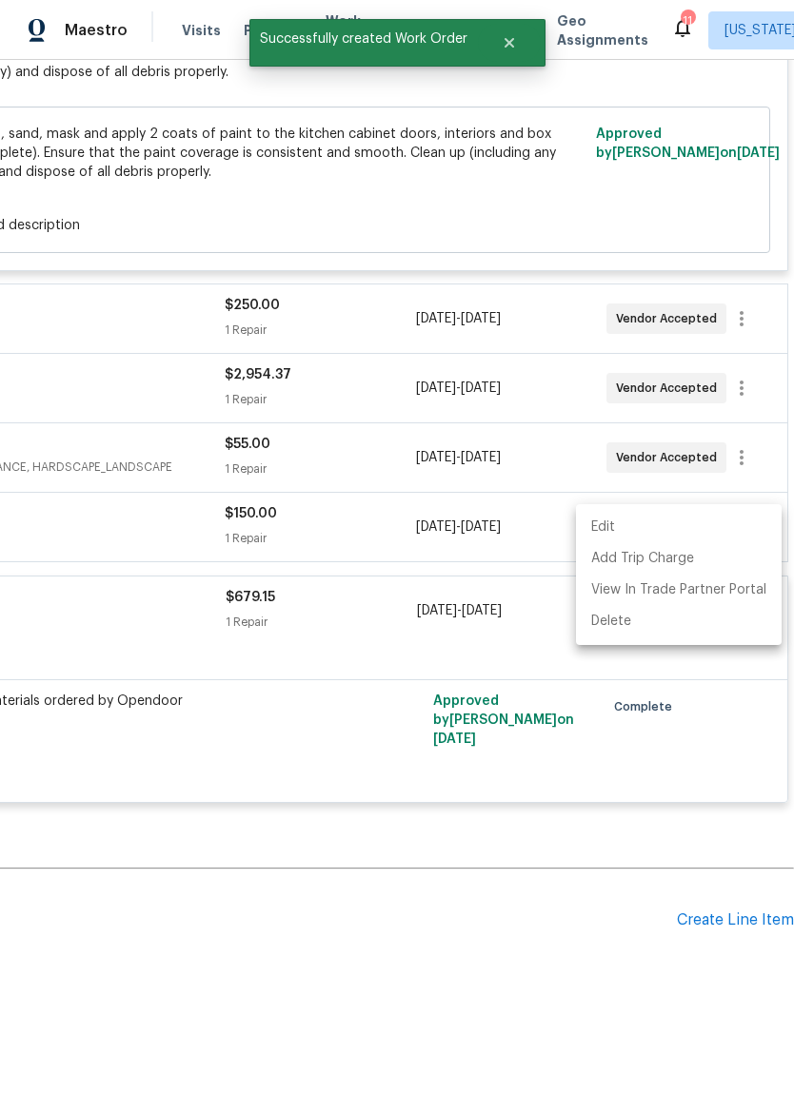
click at [555, 960] on div at bounding box center [397, 556] width 794 height 1113
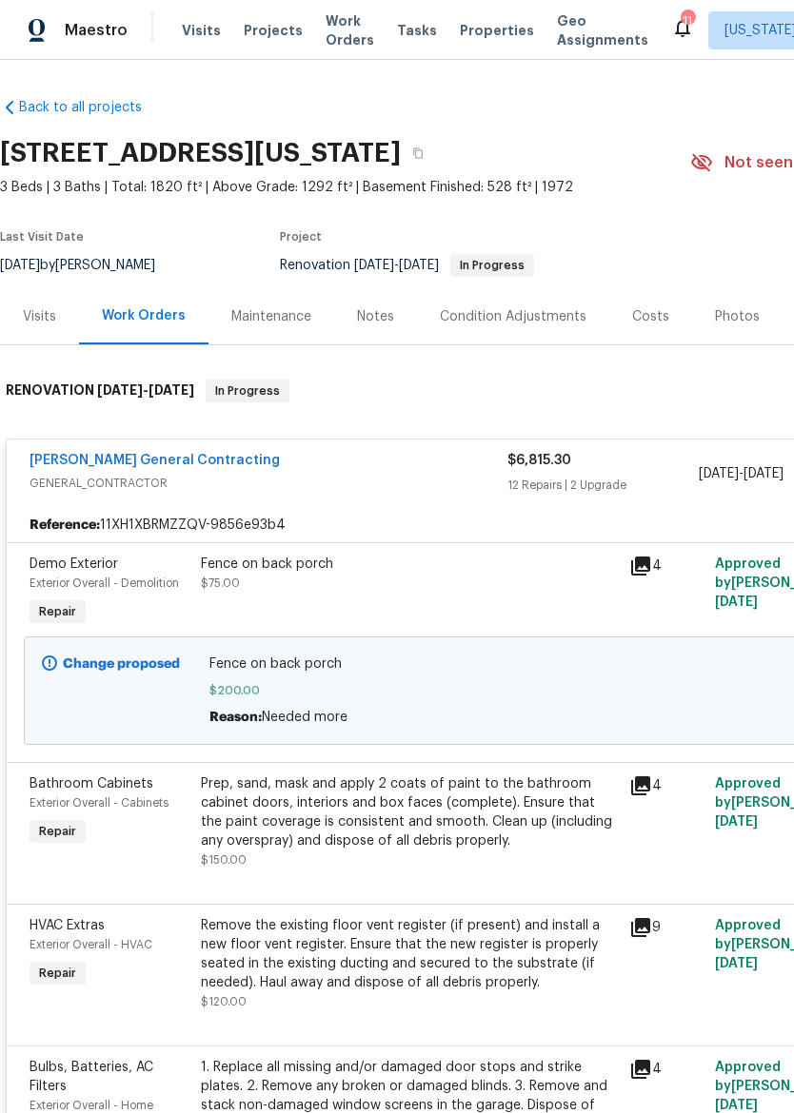
scroll to position [0, 0]
click at [458, 476] on span "GENERAL_CONTRACTOR" at bounding box center [269, 483] width 478 height 19
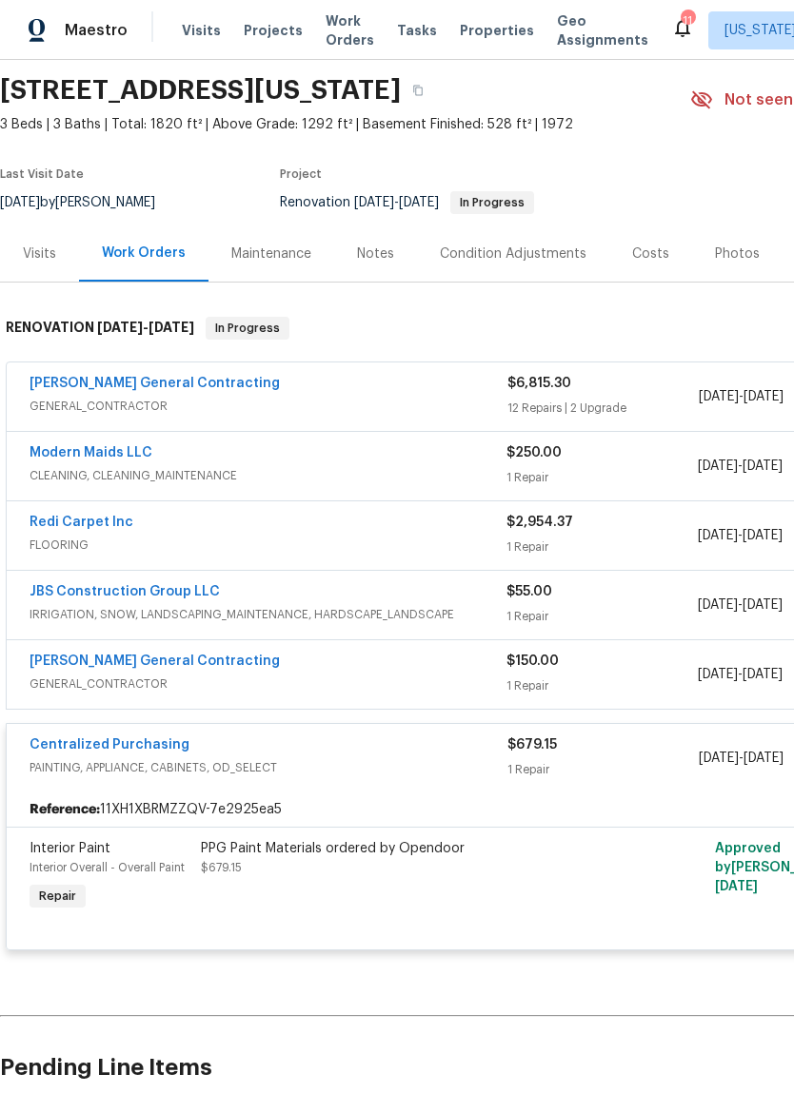
scroll to position [62, 0]
click at [423, 90] on icon "button" at bounding box center [417, 91] width 11 height 11
